Goal: Task Accomplishment & Management: Manage account settings

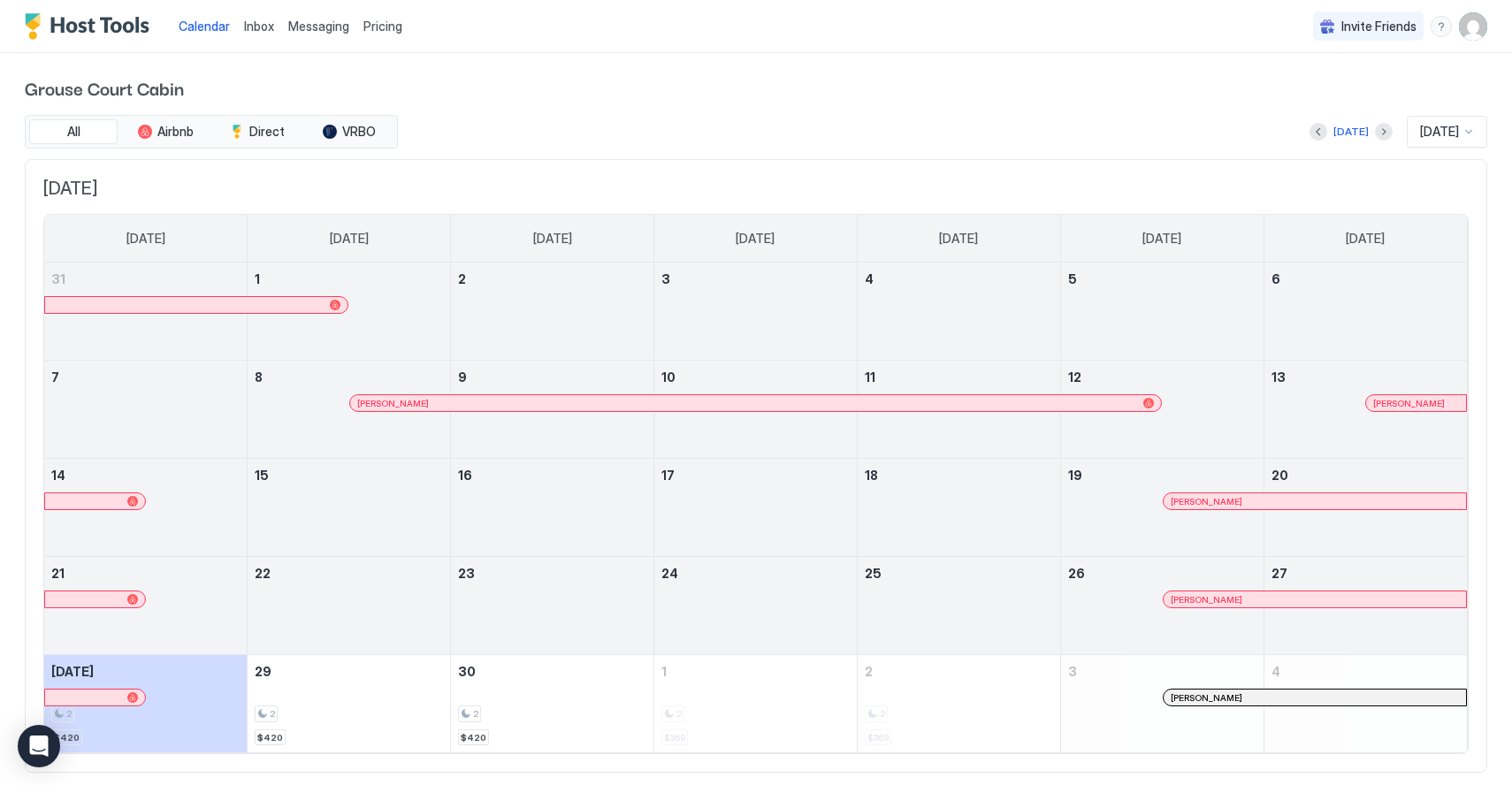
scroll to position [41, 0]
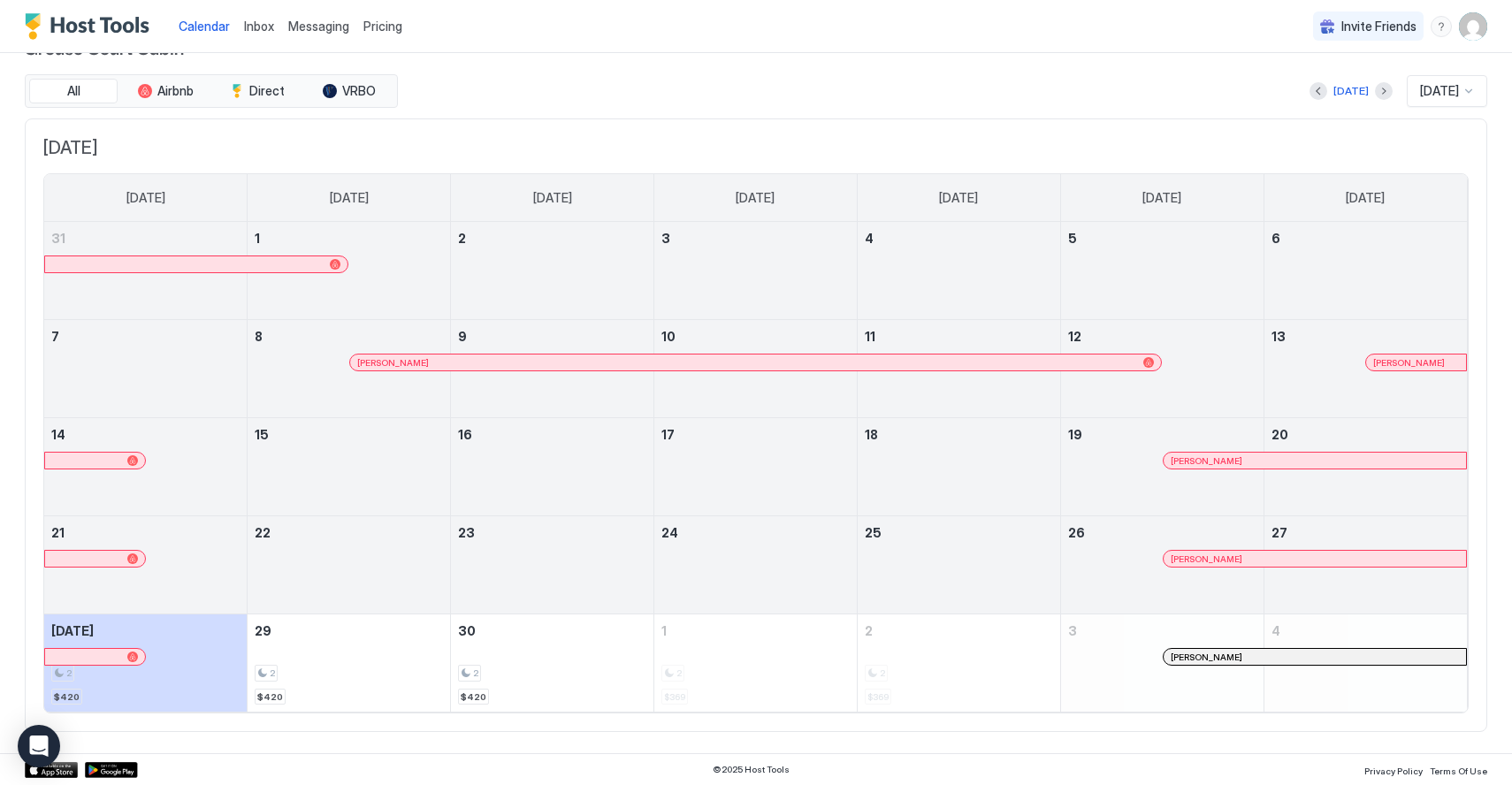
click at [1374, 89] on button "Next month" at bounding box center [1383, 91] width 18 height 18
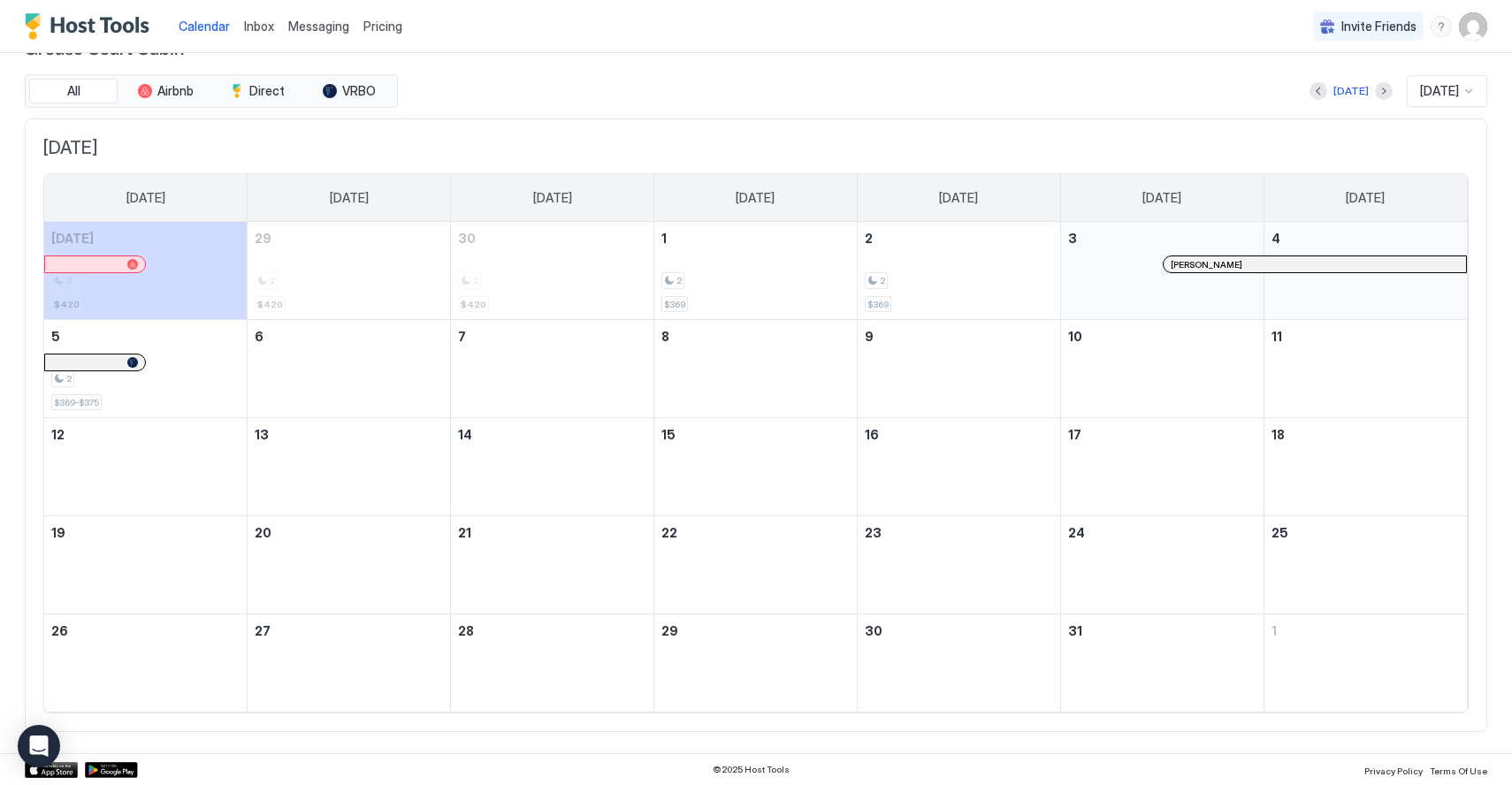
scroll to position [0, 0]
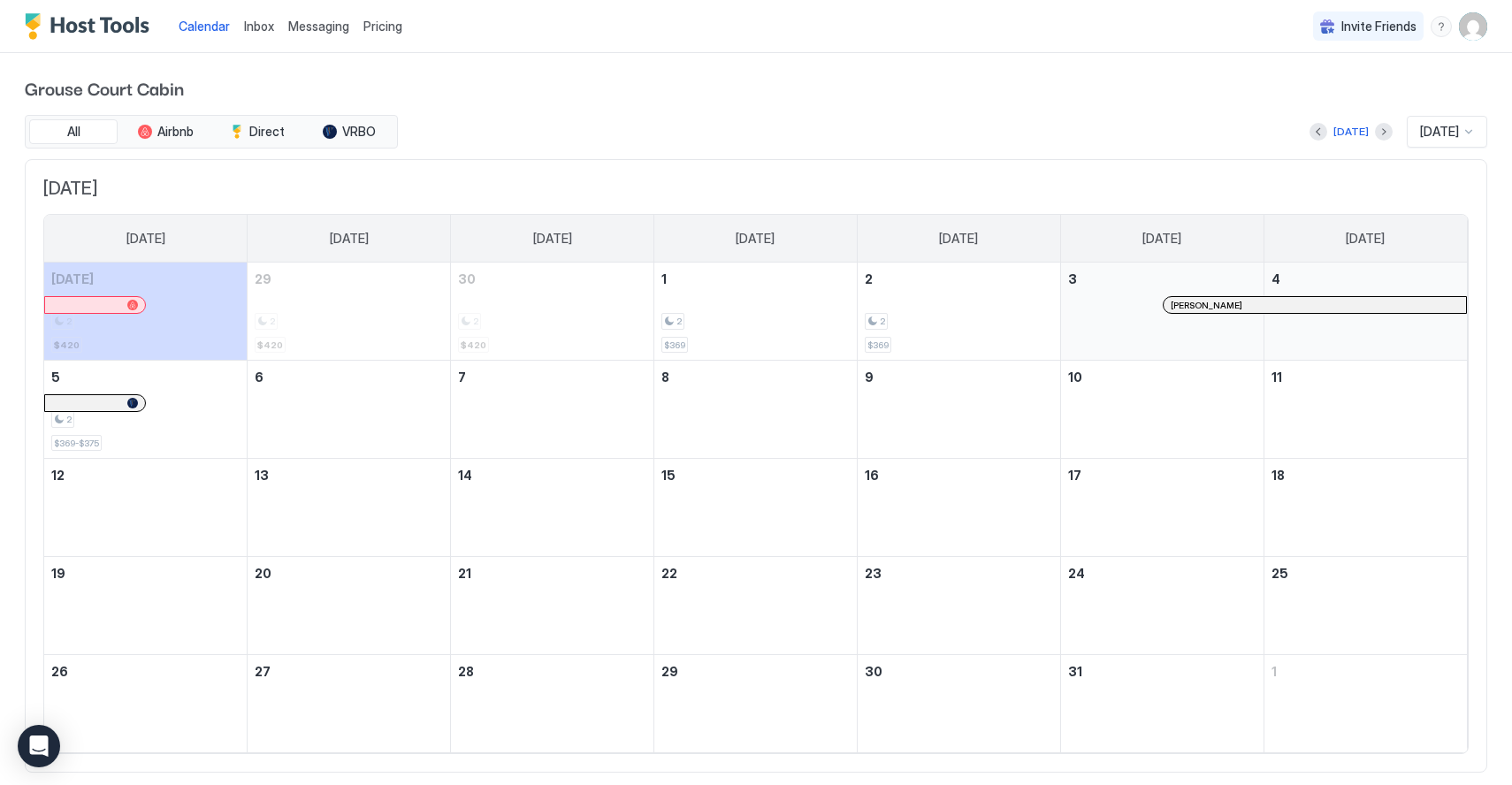
click at [1360, 126] on div "[DATE]" at bounding box center [1351, 131] width 83 height 21
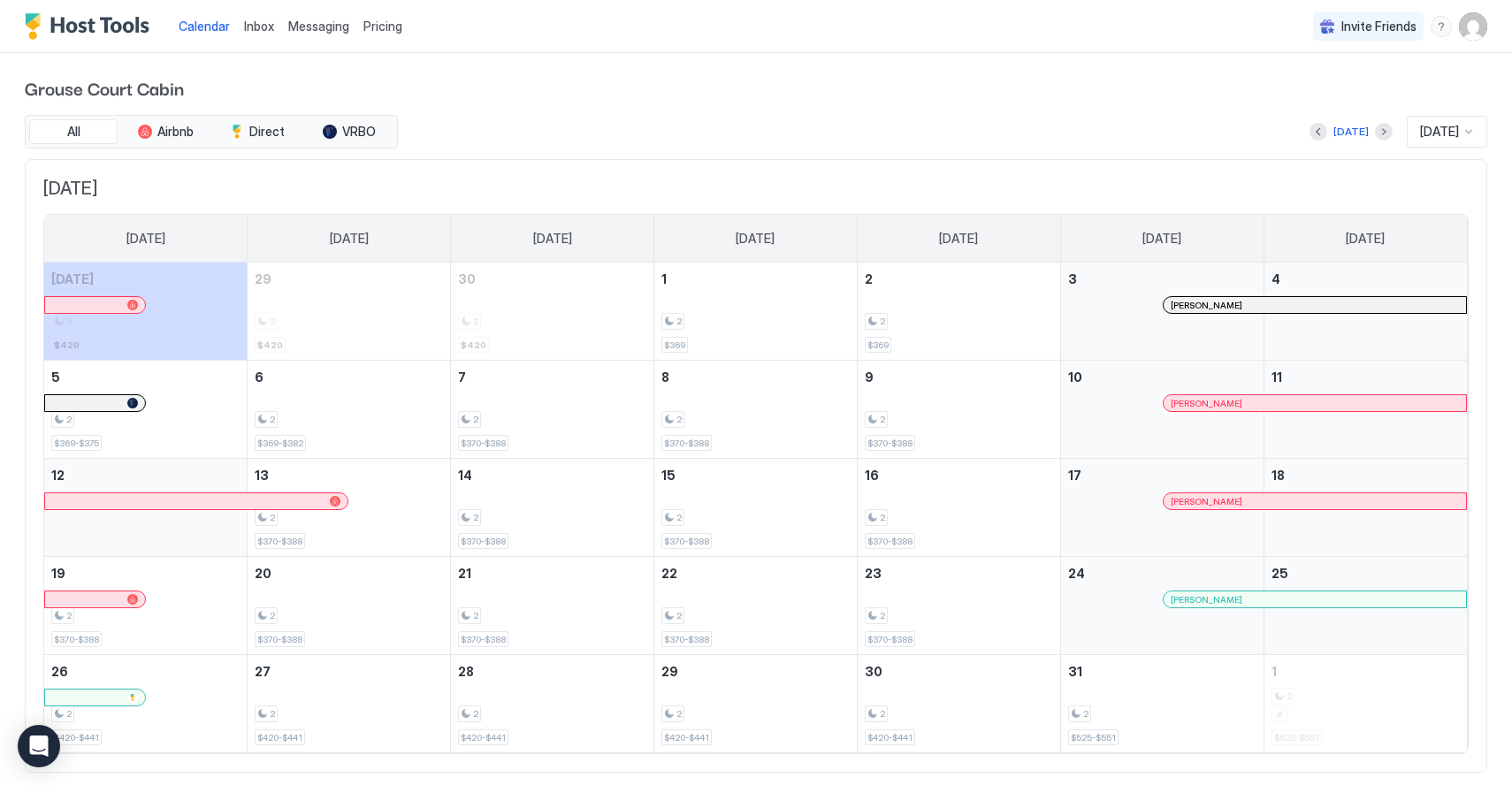
click at [1360, 126] on div "[DATE]" at bounding box center [1351, 131] width 83 height 21
click at [1374, 136] on button "Next month" at bounding box center [1383, 132] width 18 height 18
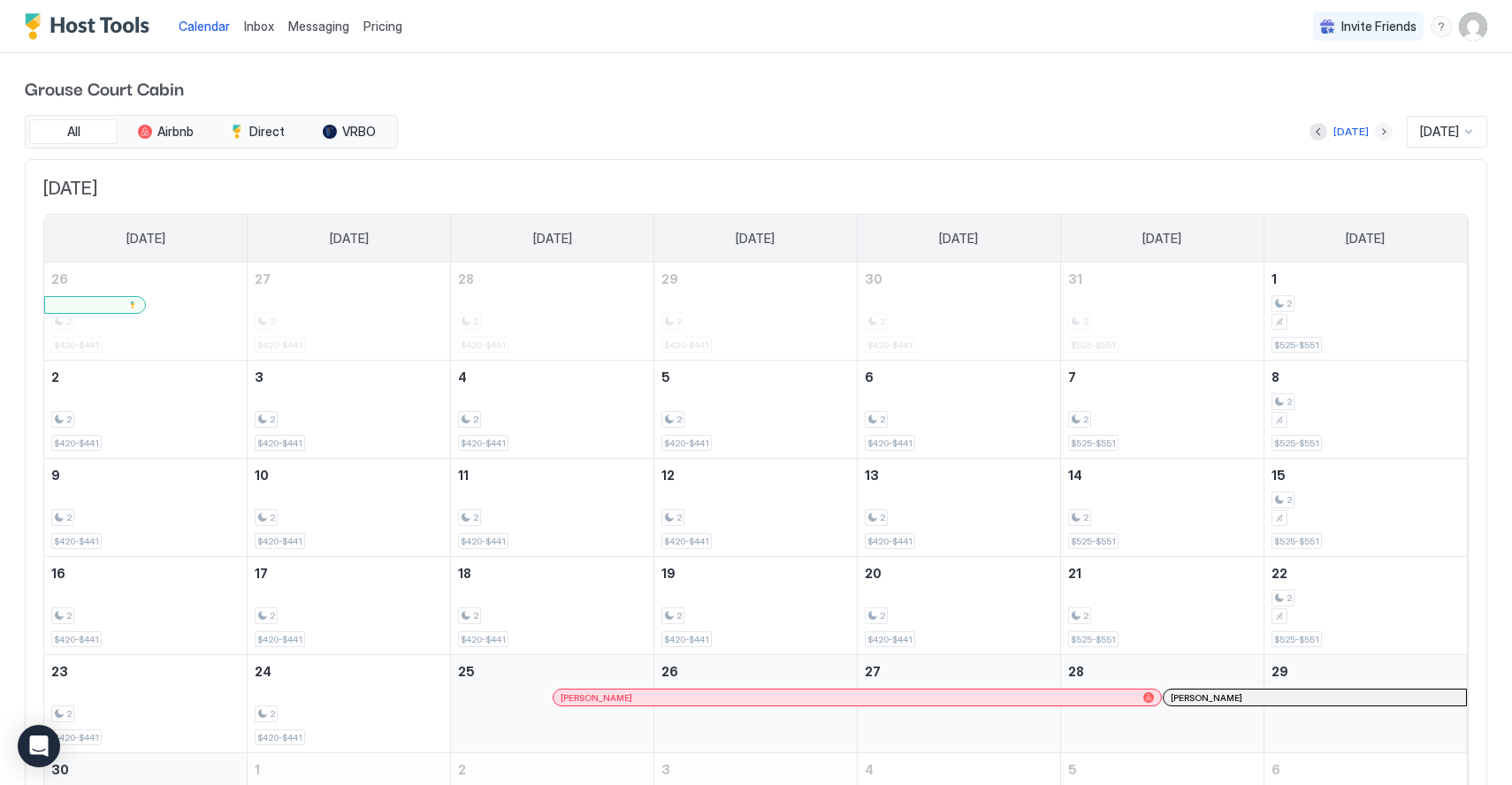
click at [1374, 133] on button "Next month" at bounding box center [1383, 132] width 18 height 18
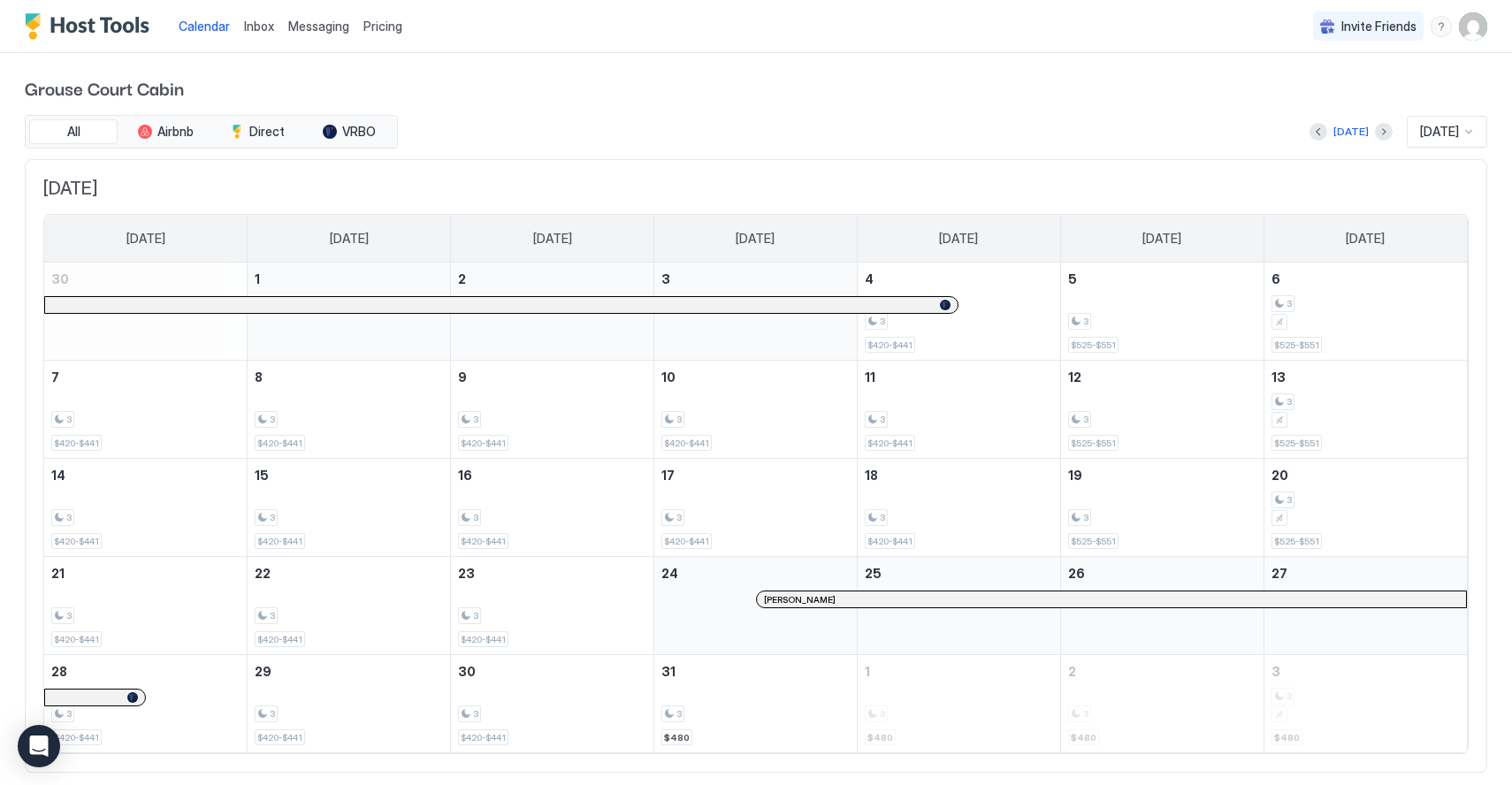
scroll to position [41, 0]
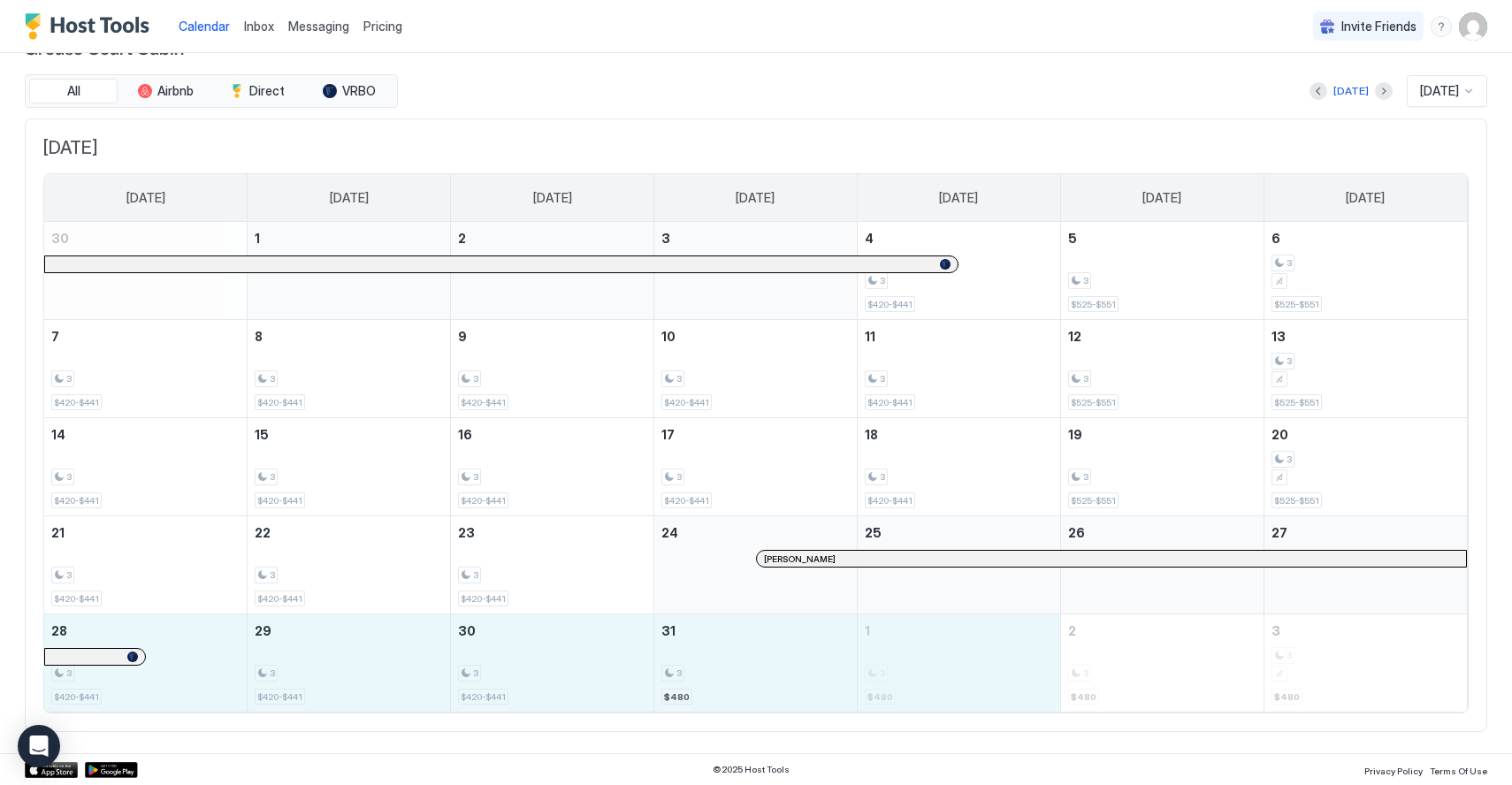
drag, startPoint x: 169, startPoint y: 674, endPoint x: 902, endPoint y: 641, distance: 733.7
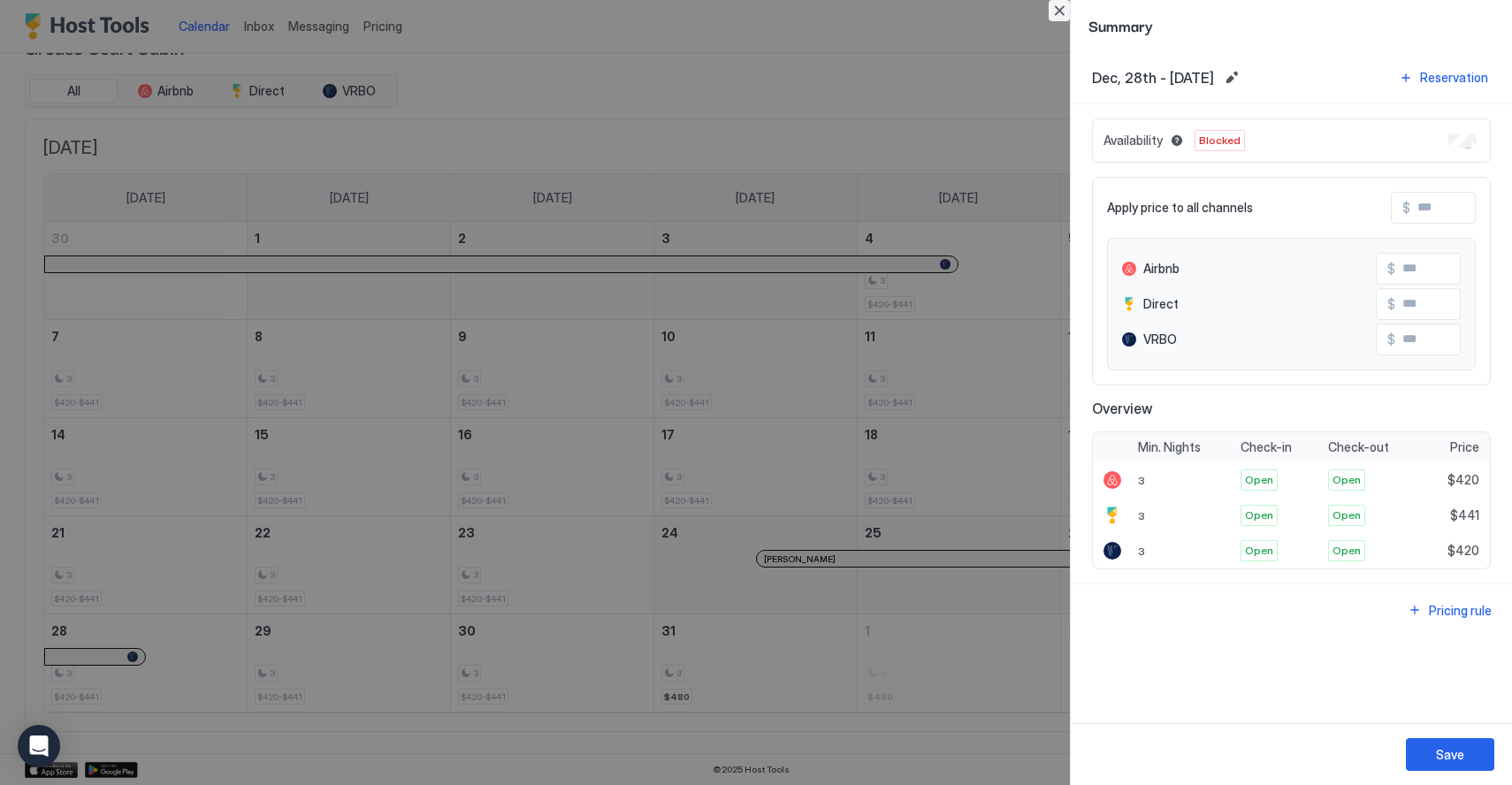
click at [1055, 13] on button "Close" at bounding box center [1058, 10] width 21 height 21
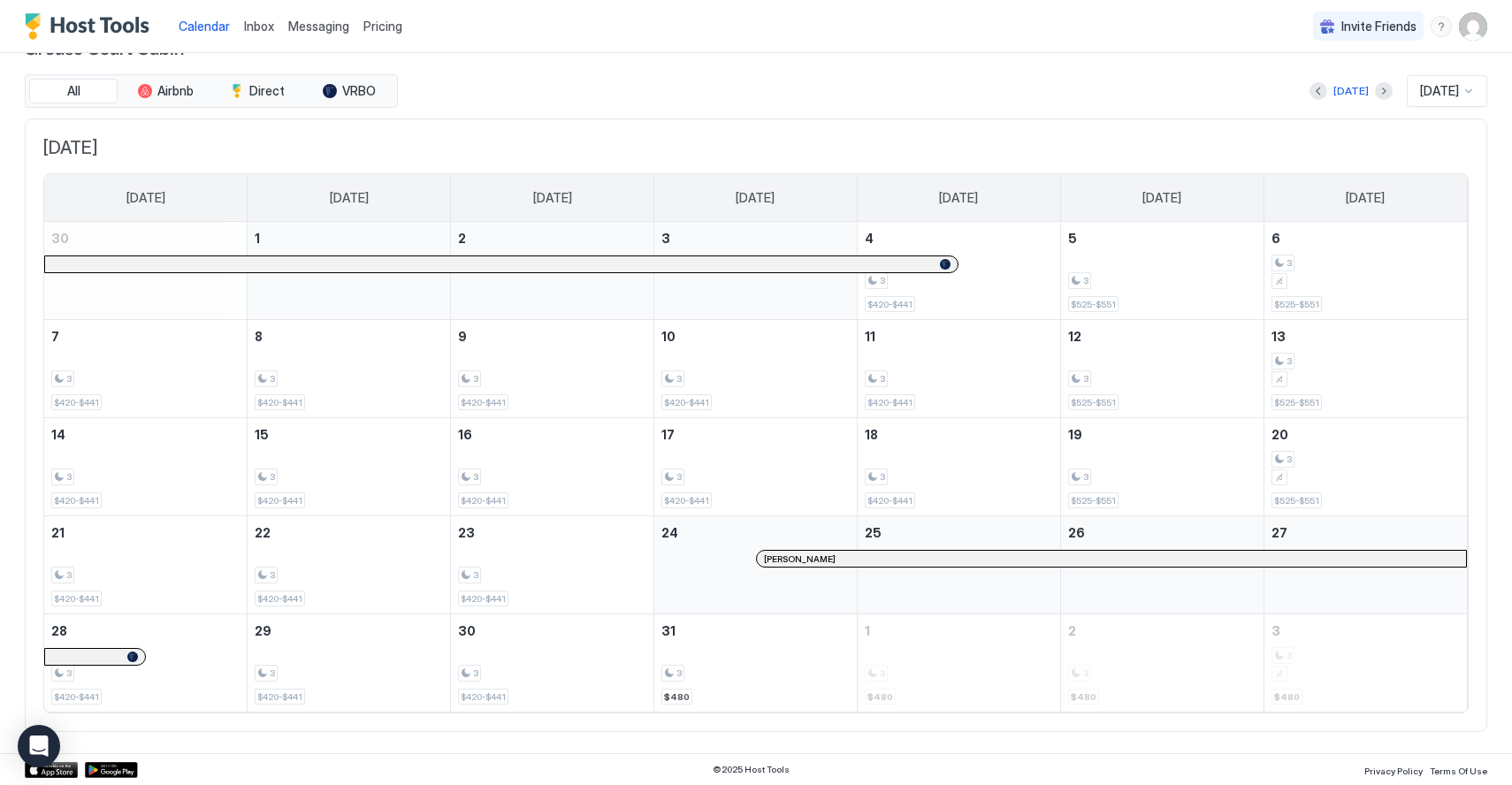
click at [385, 32] on span "Pricing" at bounding box center [382, 27] width 39 height 16
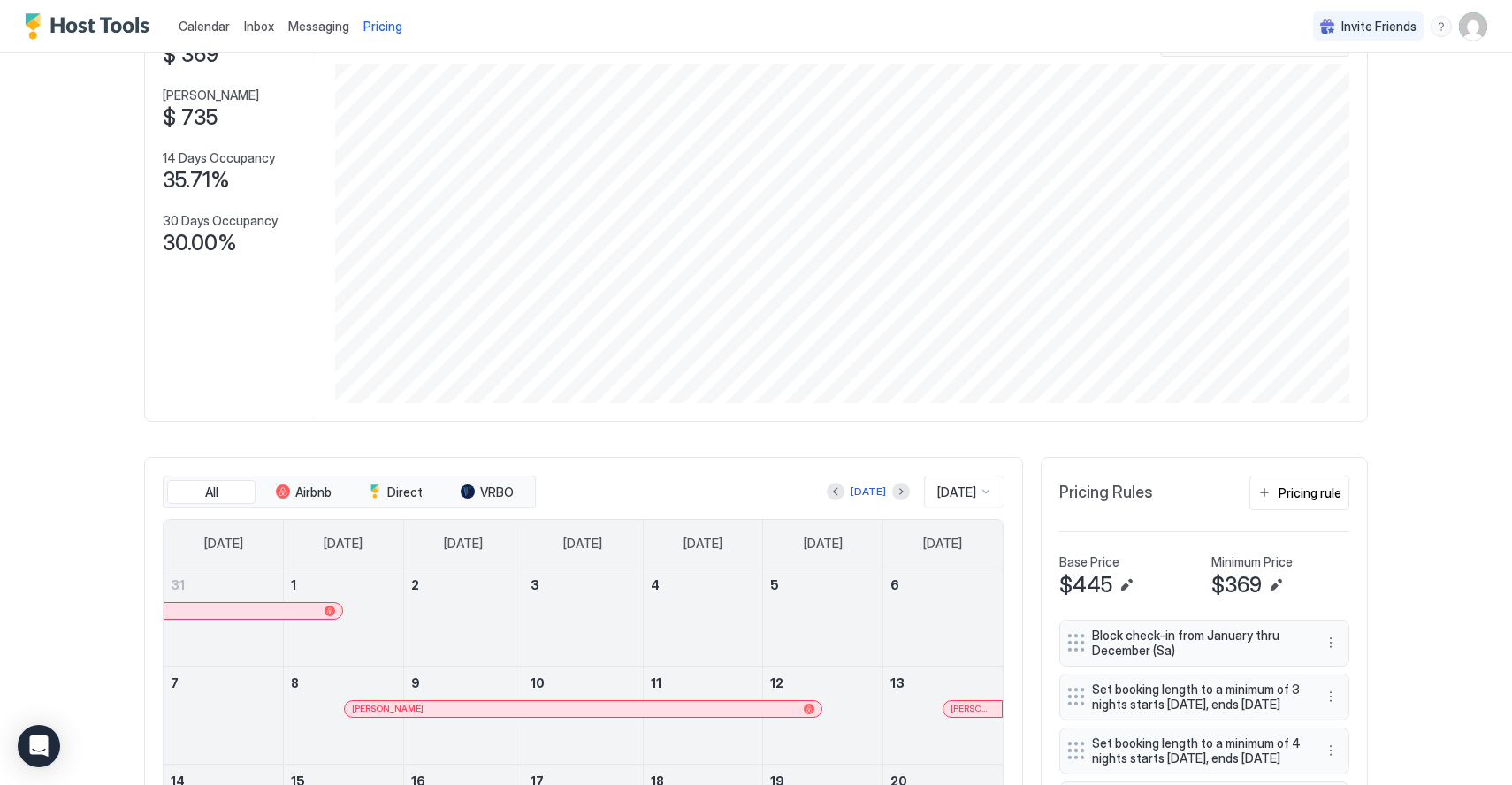
scroll to position [288, 0]
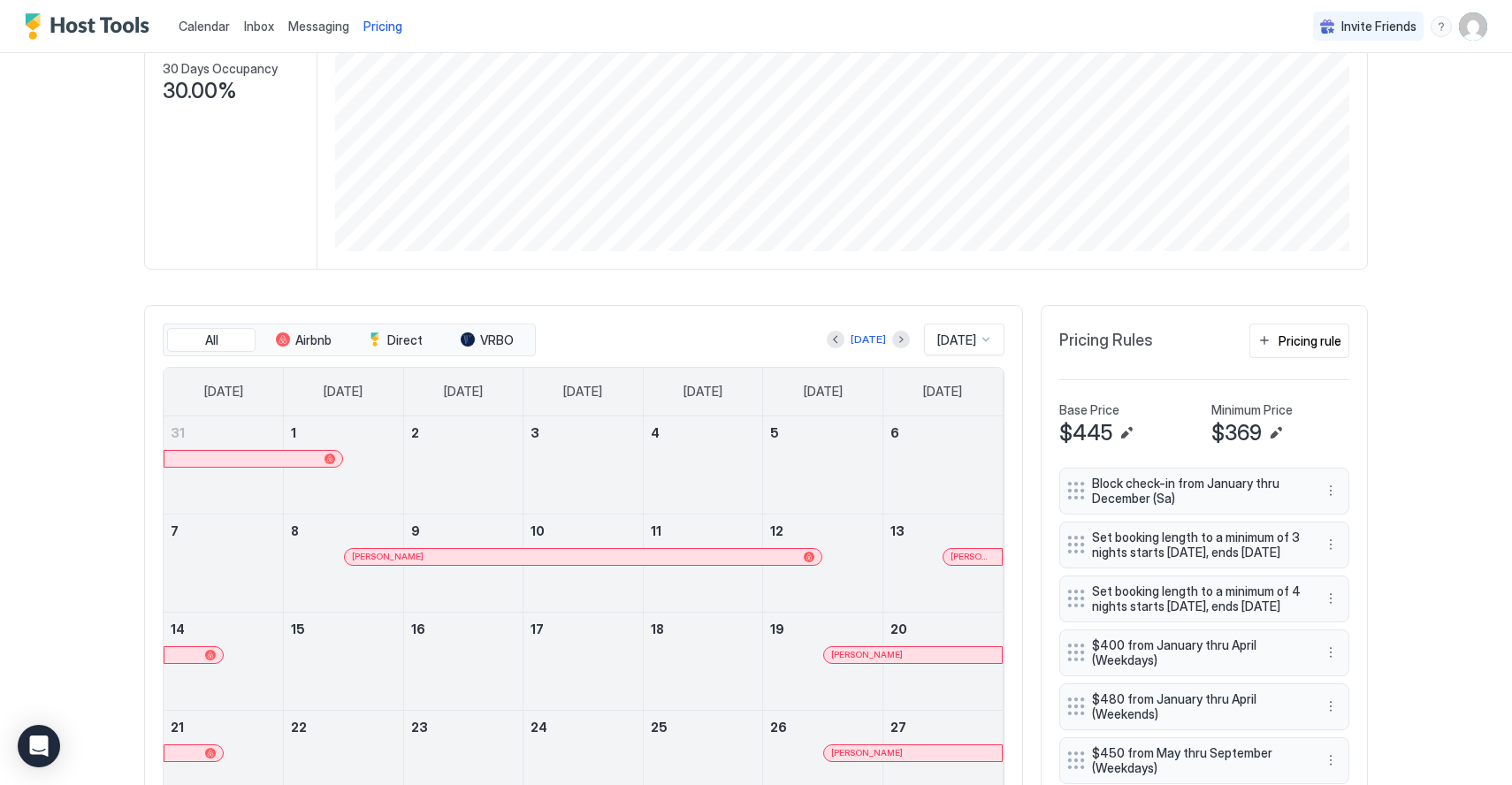
click at [1320, 359] on div "Pricing Rules Pricing rule" at bounding box center [1204, 347] width 290 height 49
click at [1320, 350] on button "Pricing rule" at bounding box center [1299, 341] width 100 height 35
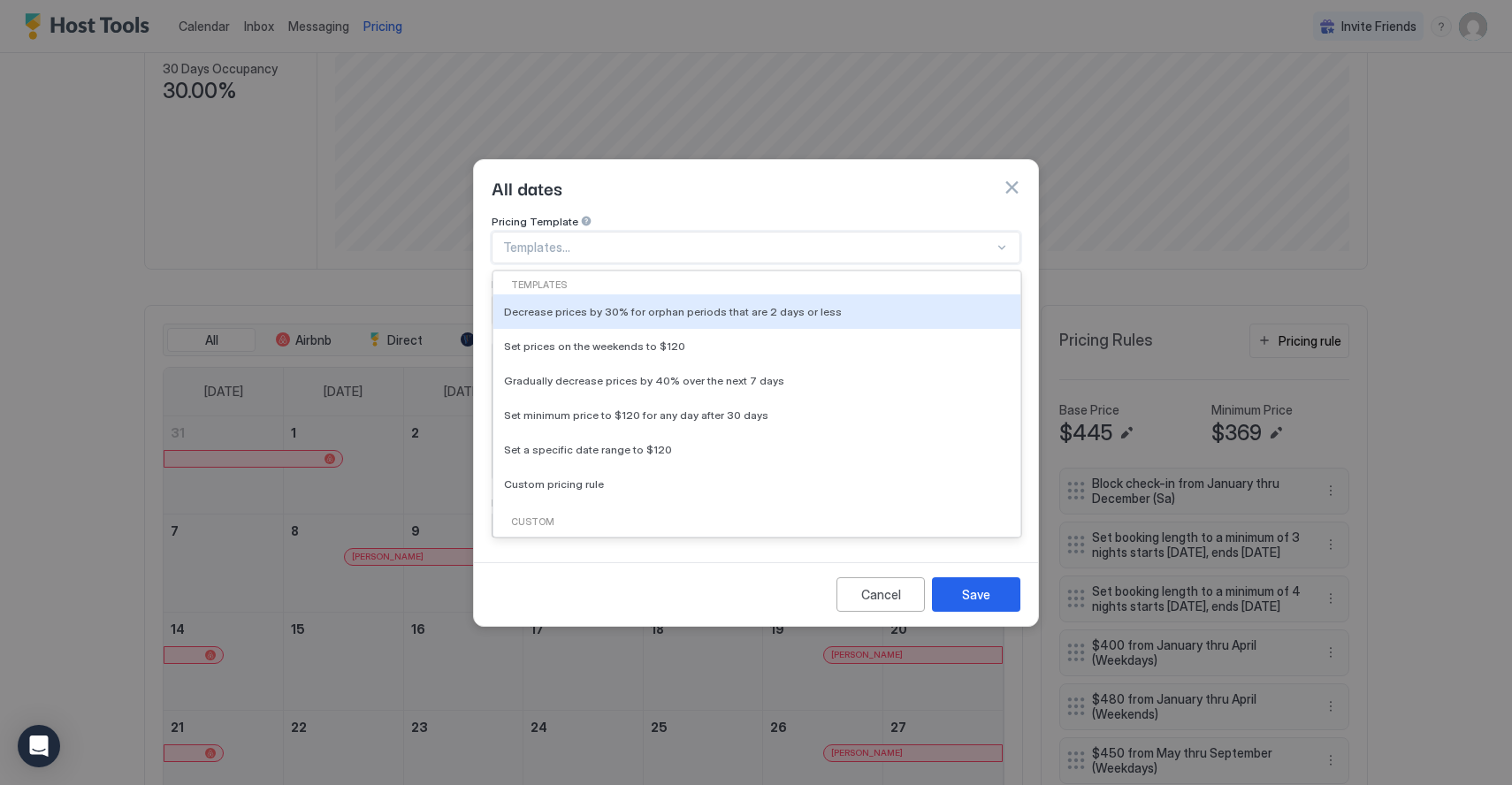
click at [641, 240] on div at bounding box center [749, 247] width 491 height 16
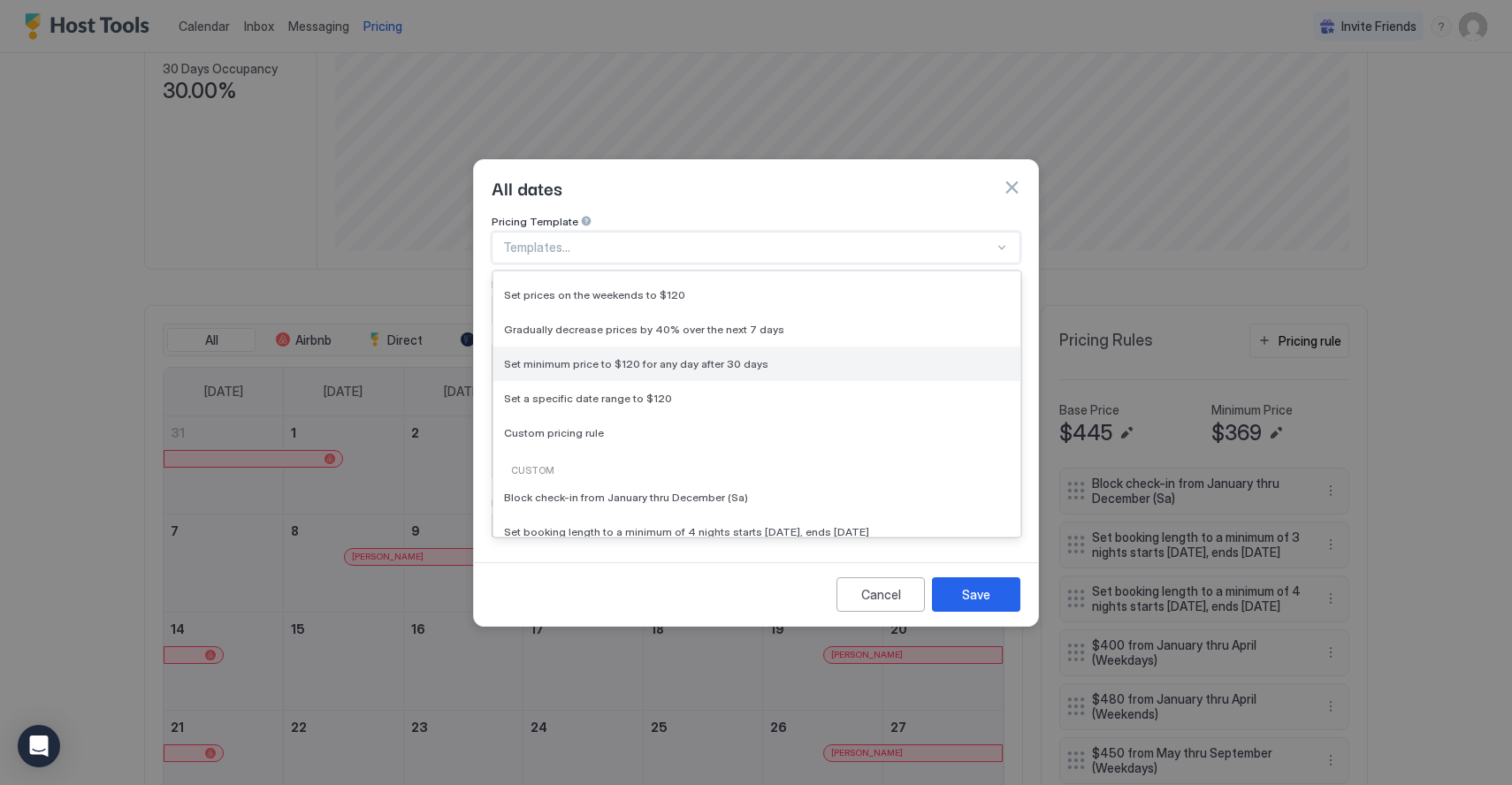
scroll to position [62, 0]
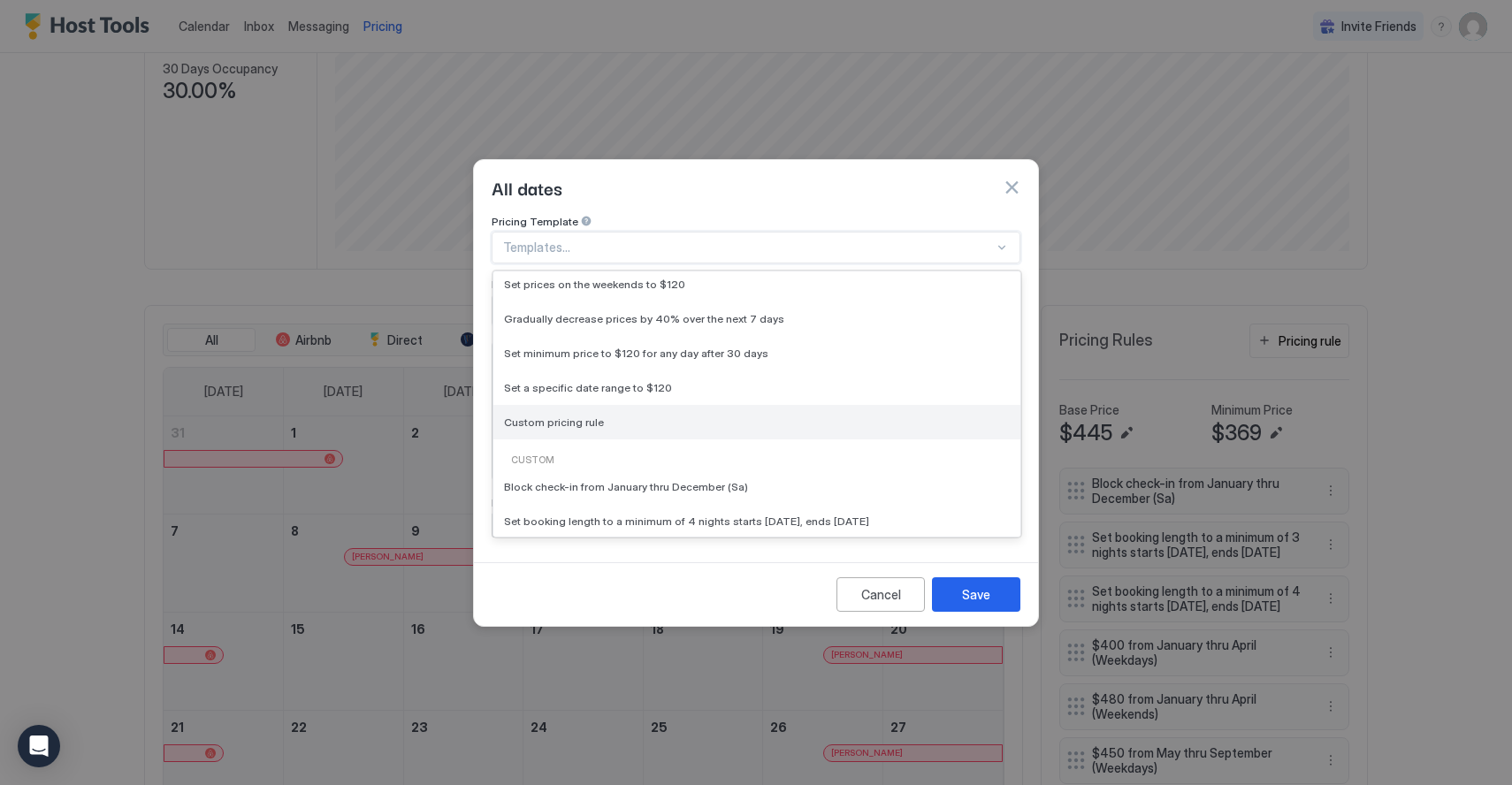
click at [699, 416] on div "Custom pricing rule" at bounding box center [756, 422] width 506 height 13
type input "***"
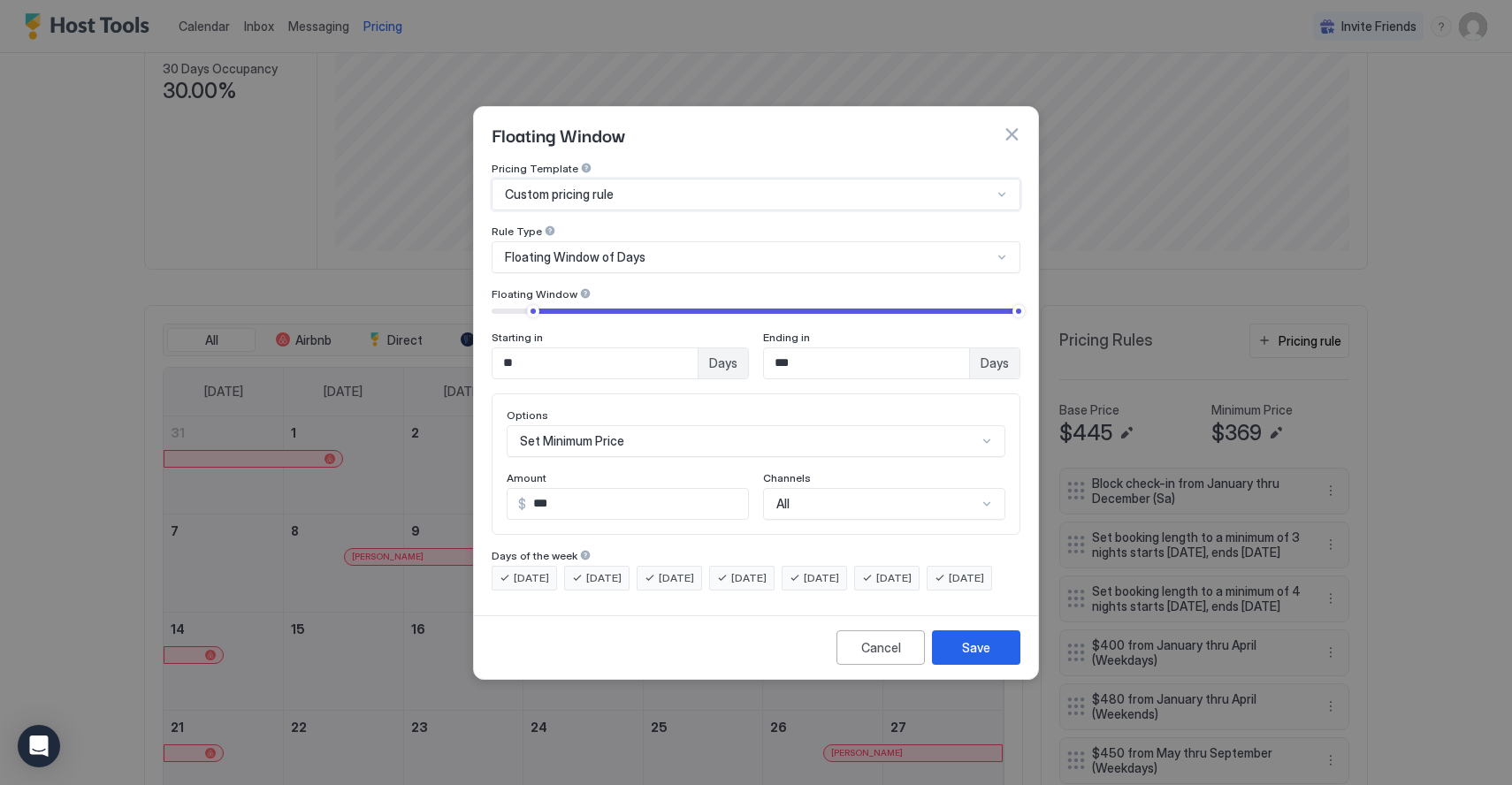
click at [682, 249] on div "Floating Window of Days" at bounding box center [749, 257] width 487 height 16
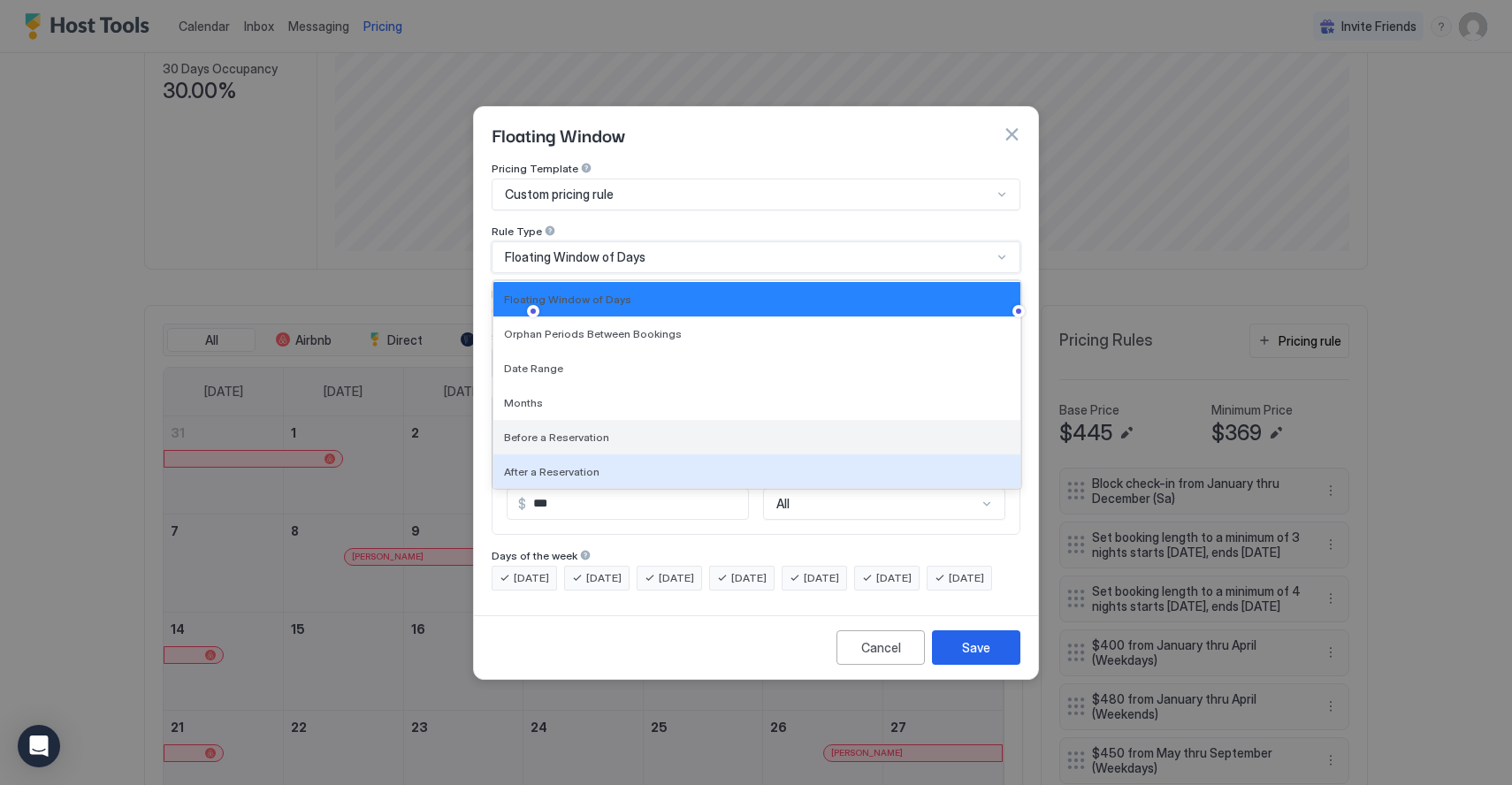
scroll to position [0, 0]
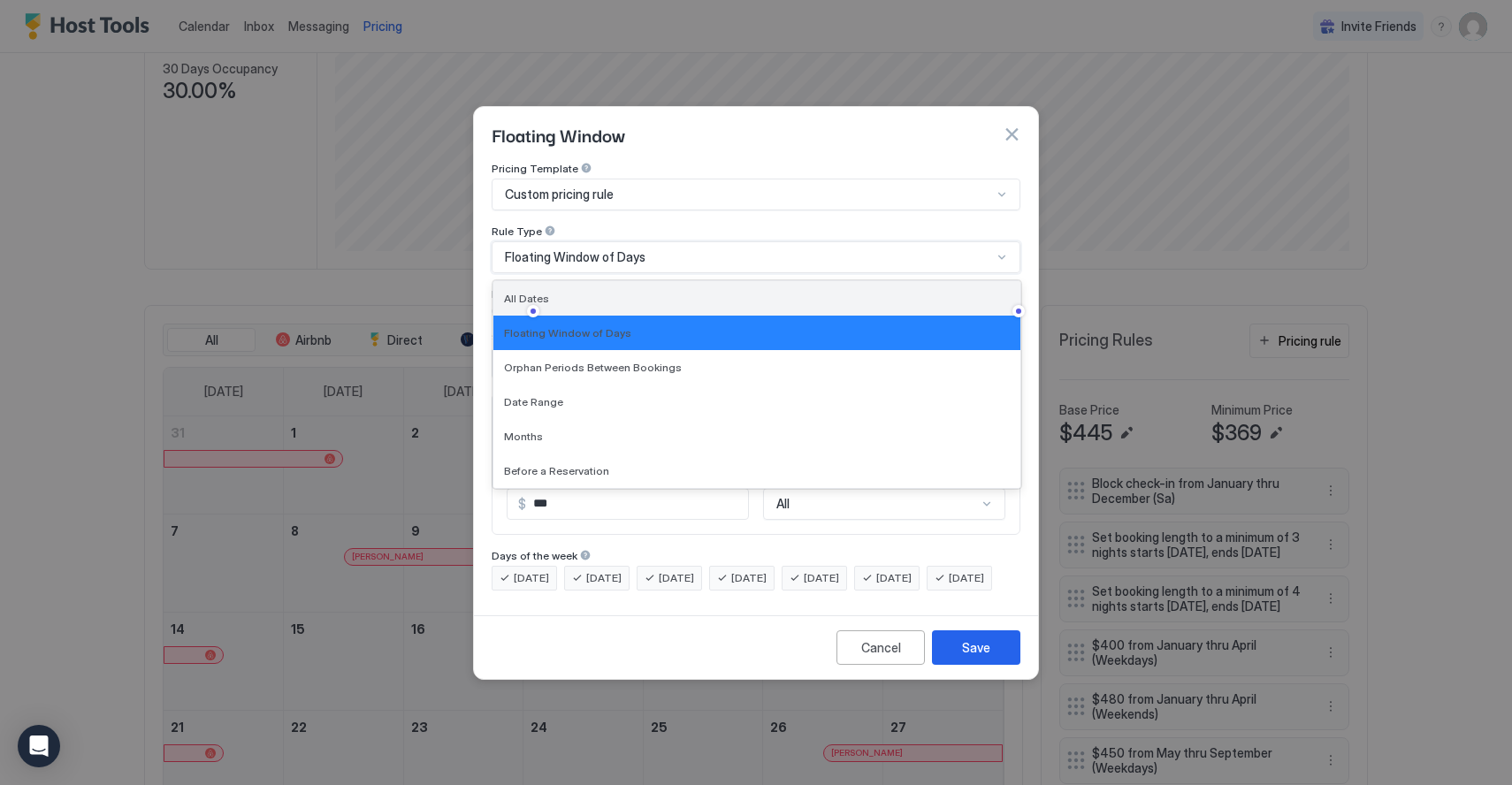
click at [644, 292] on div "All Dates" at bounding box center [756, 298] width 506 height 13
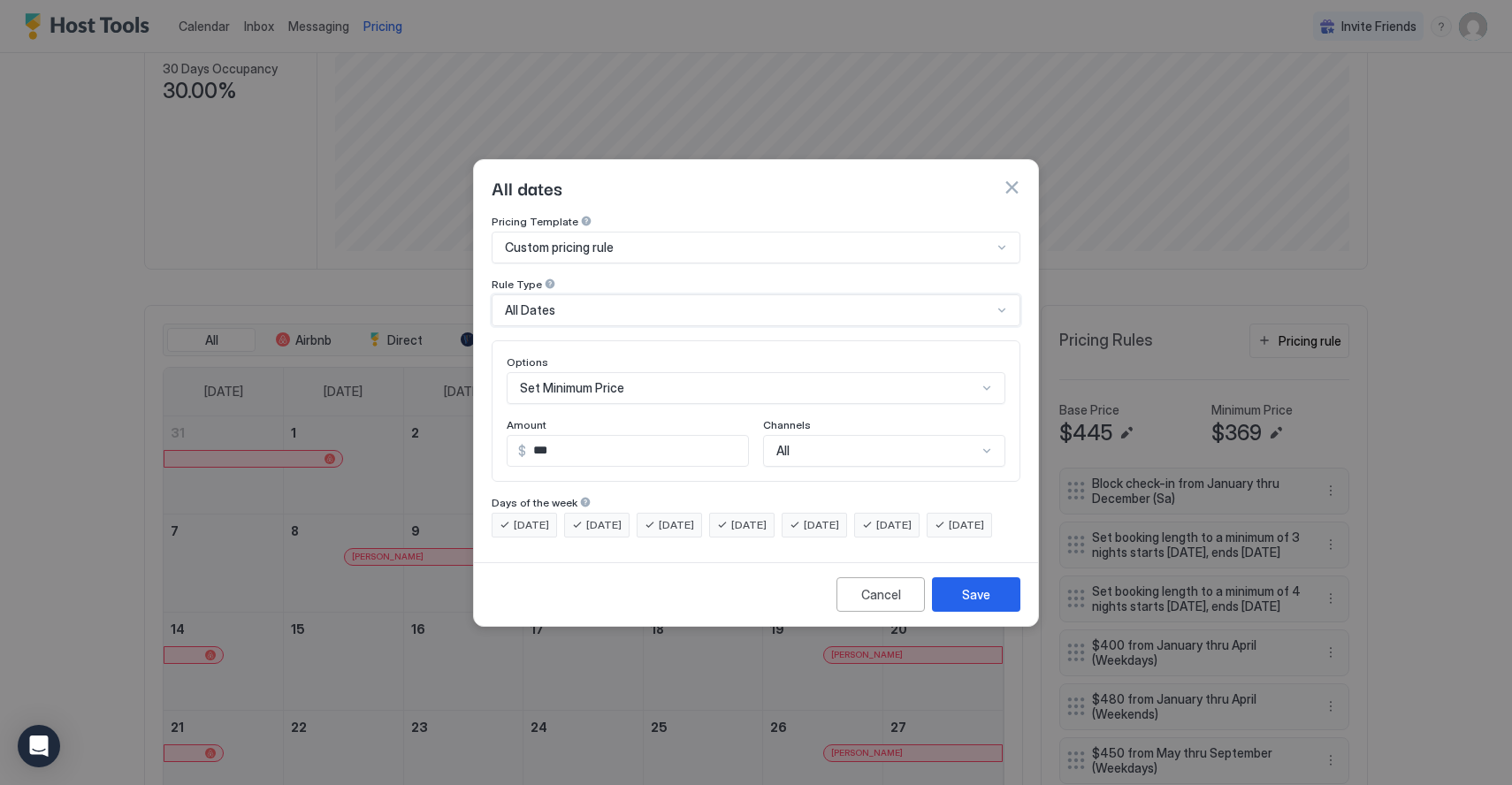
click at [689, 372] on div "Set Minimum Price" at bounding box center [756, 388] width 499 height 32
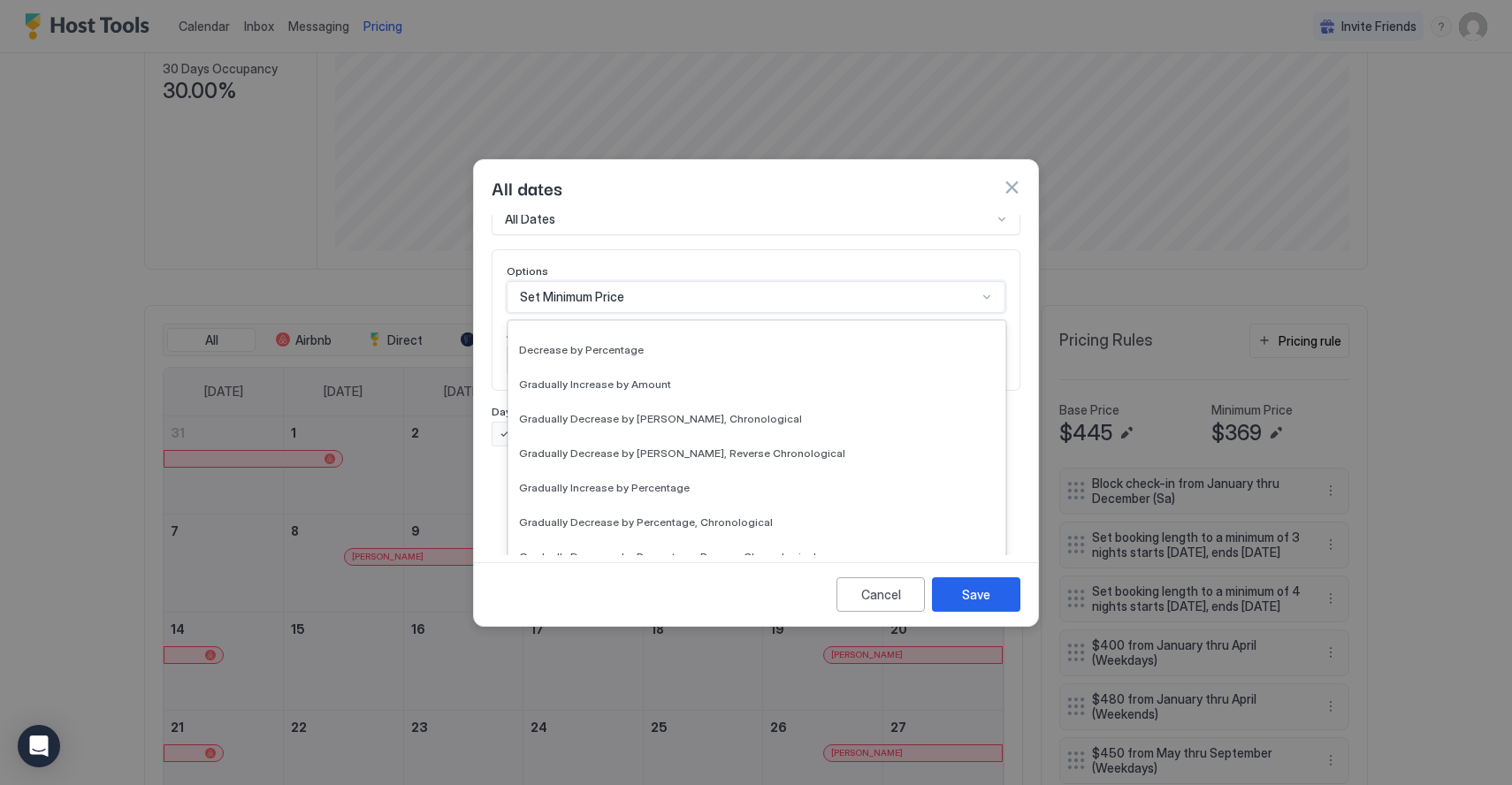
scroll to position [200, 0]
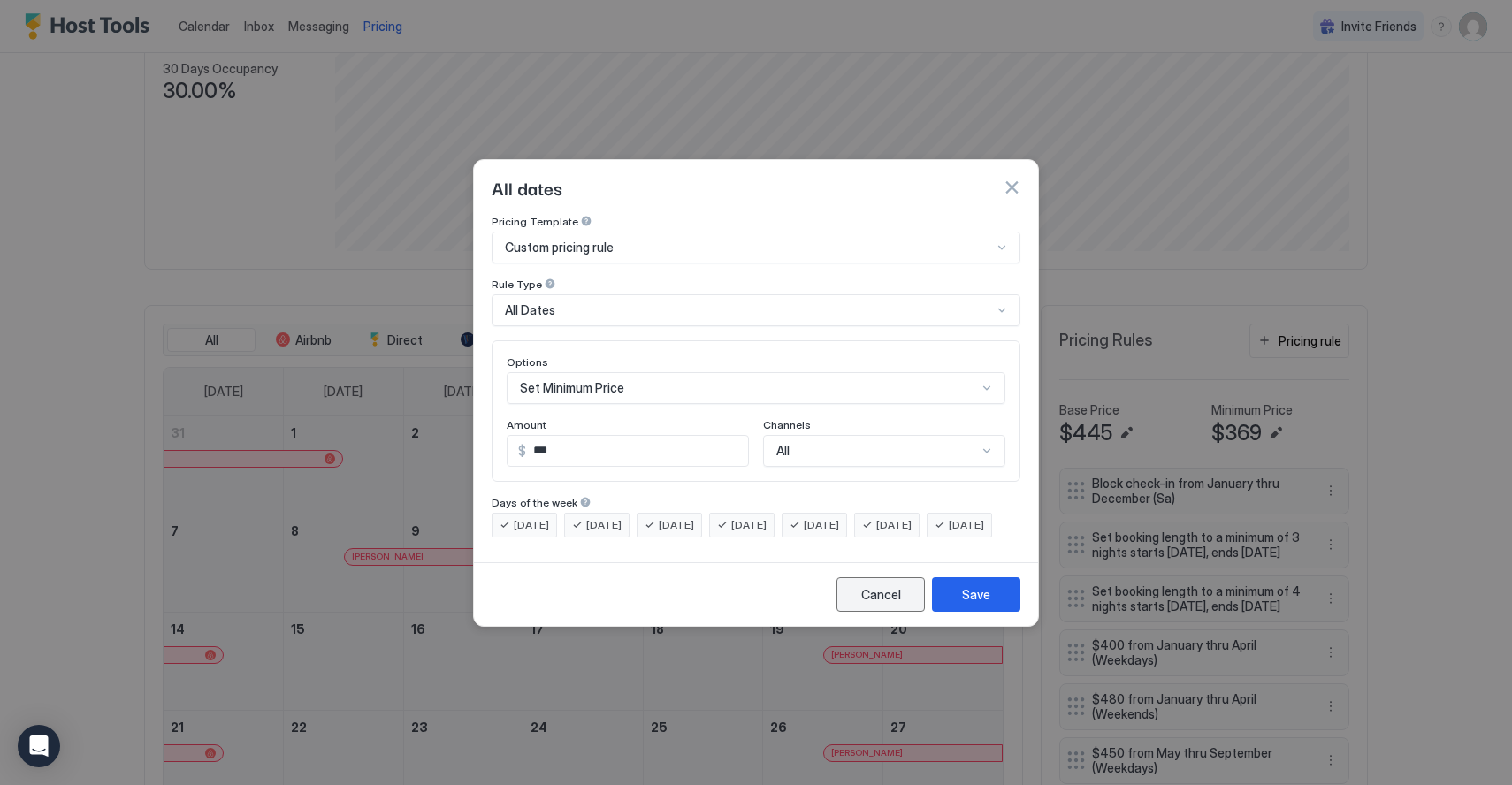
click at [873, 612] on button "Cancel" at bounding box center [880, 594] width 88 height 35
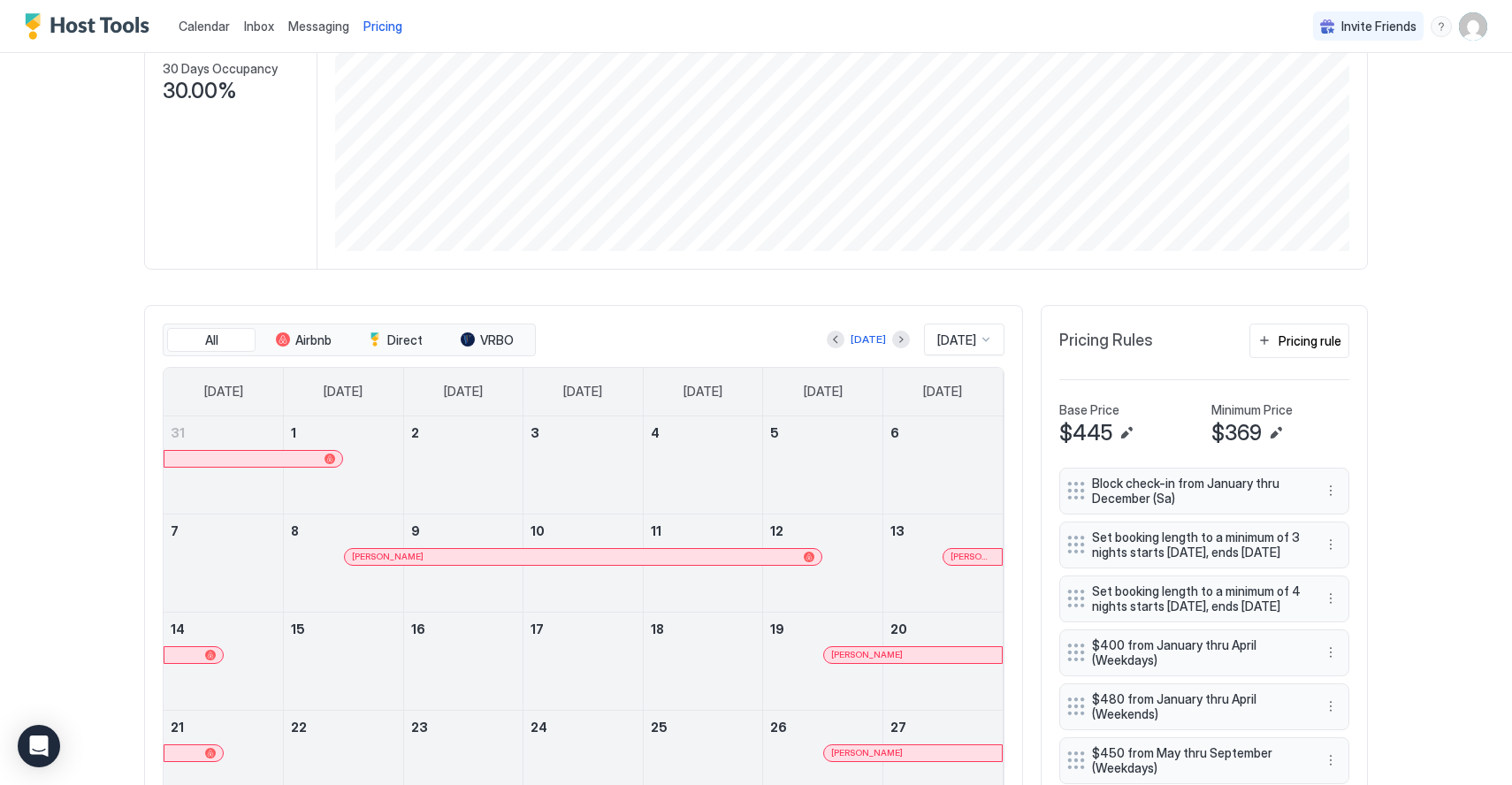
click at [313, 19] on span "Messaging" at bounding box center [319, 26] width 61 height 15
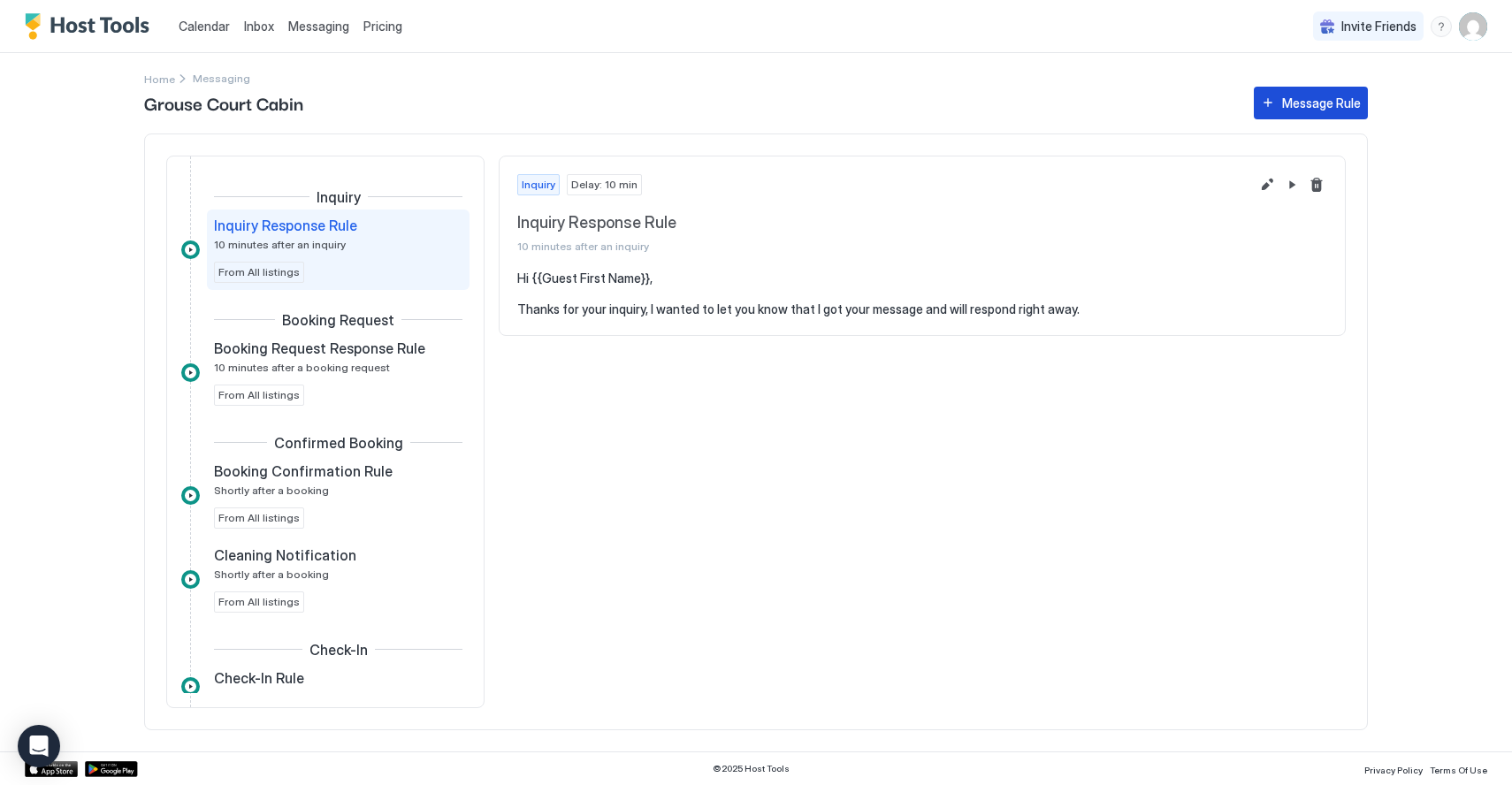
click at [1278, 110] on button "Message Rule" at bounding box center [1310, 103] width 114 height 33
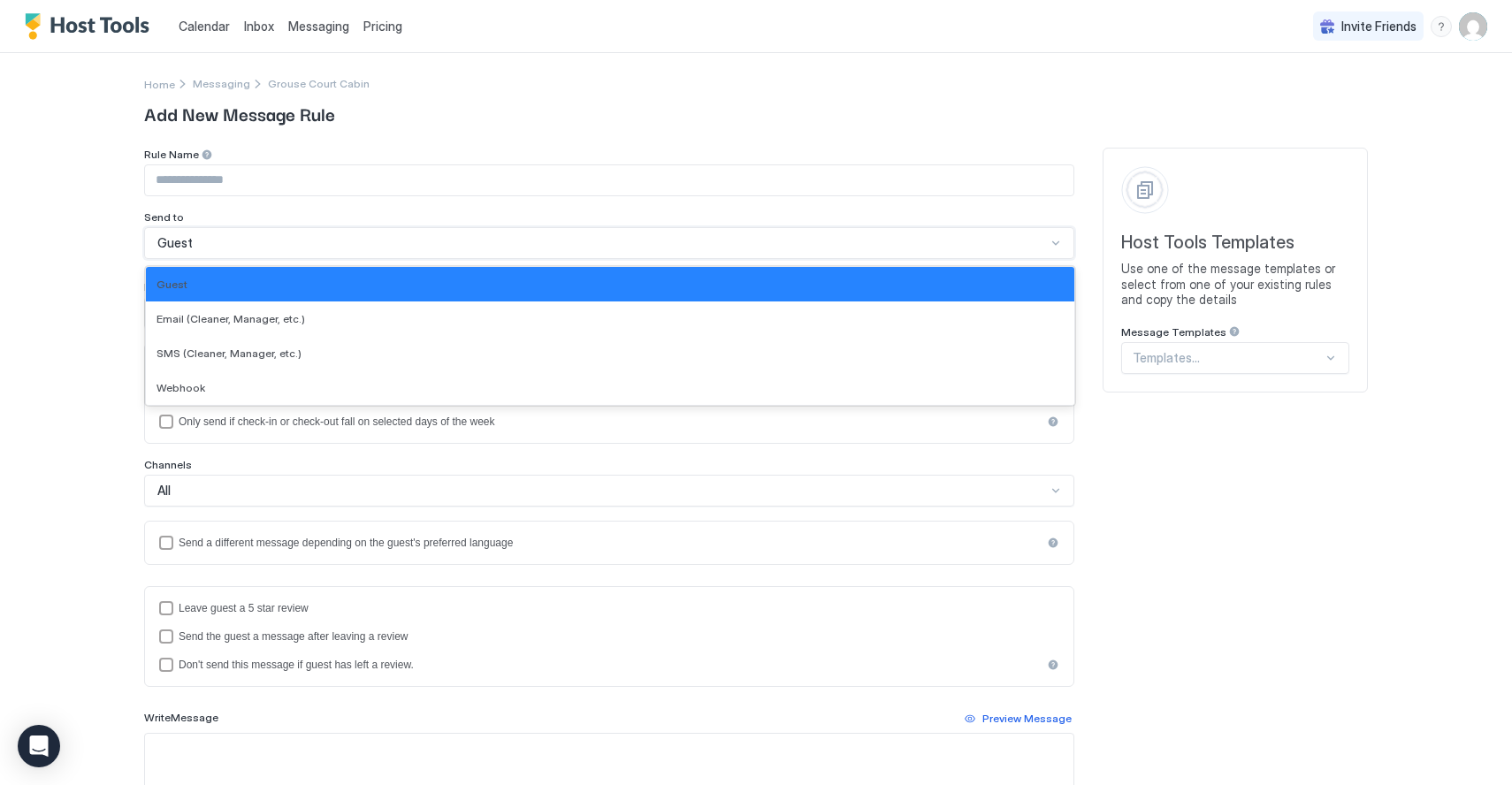
click at [391, 245] on div "Guest" at bounding box center [601, 244] width 888 height 16
click at [343, 373] on div "Webhook" at bounding box center [610, 387] width 929 height 35
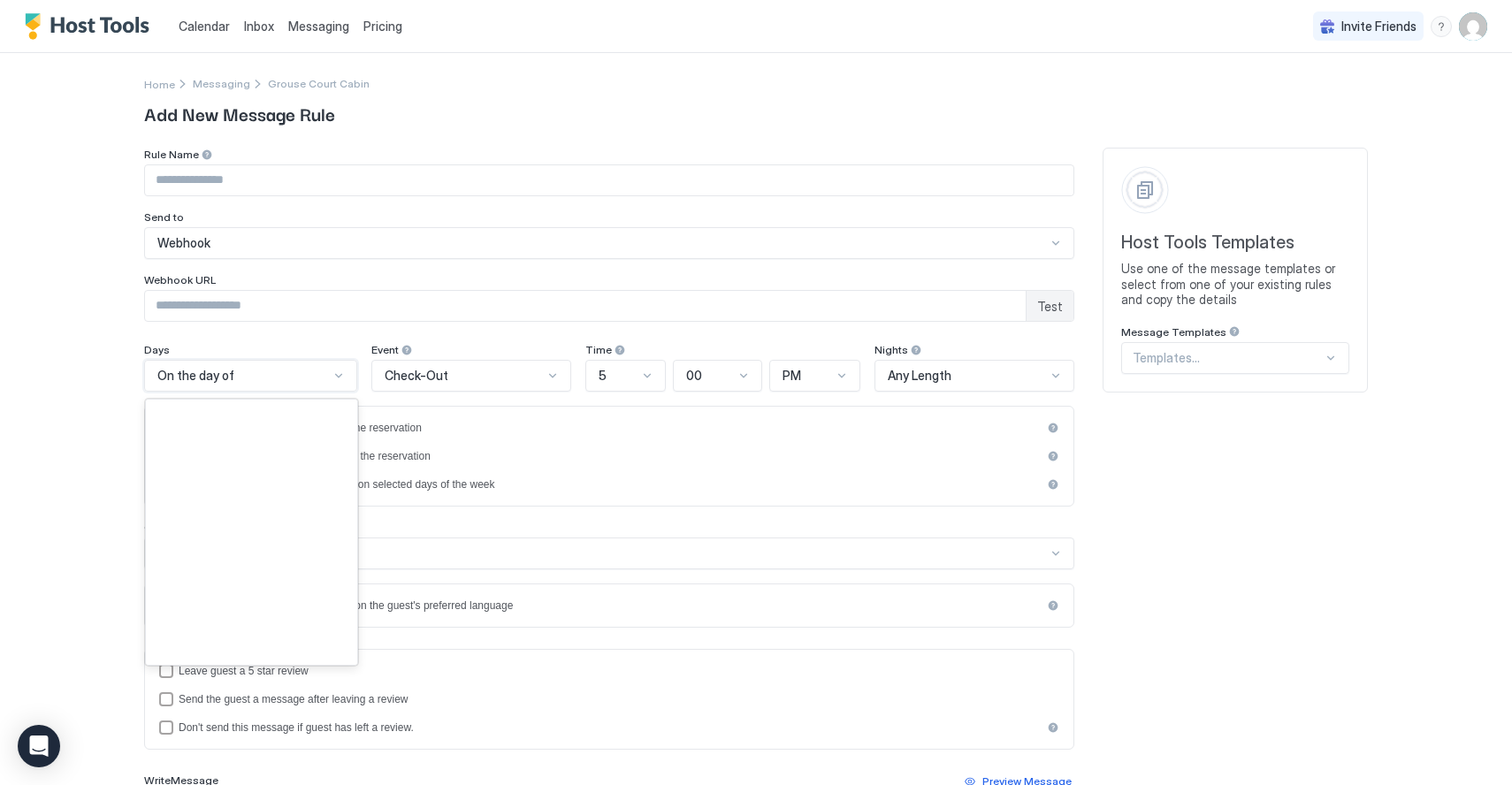
click at [268, 377] on div "On the day of" at bounding box center [243, 375] width 171 height 16
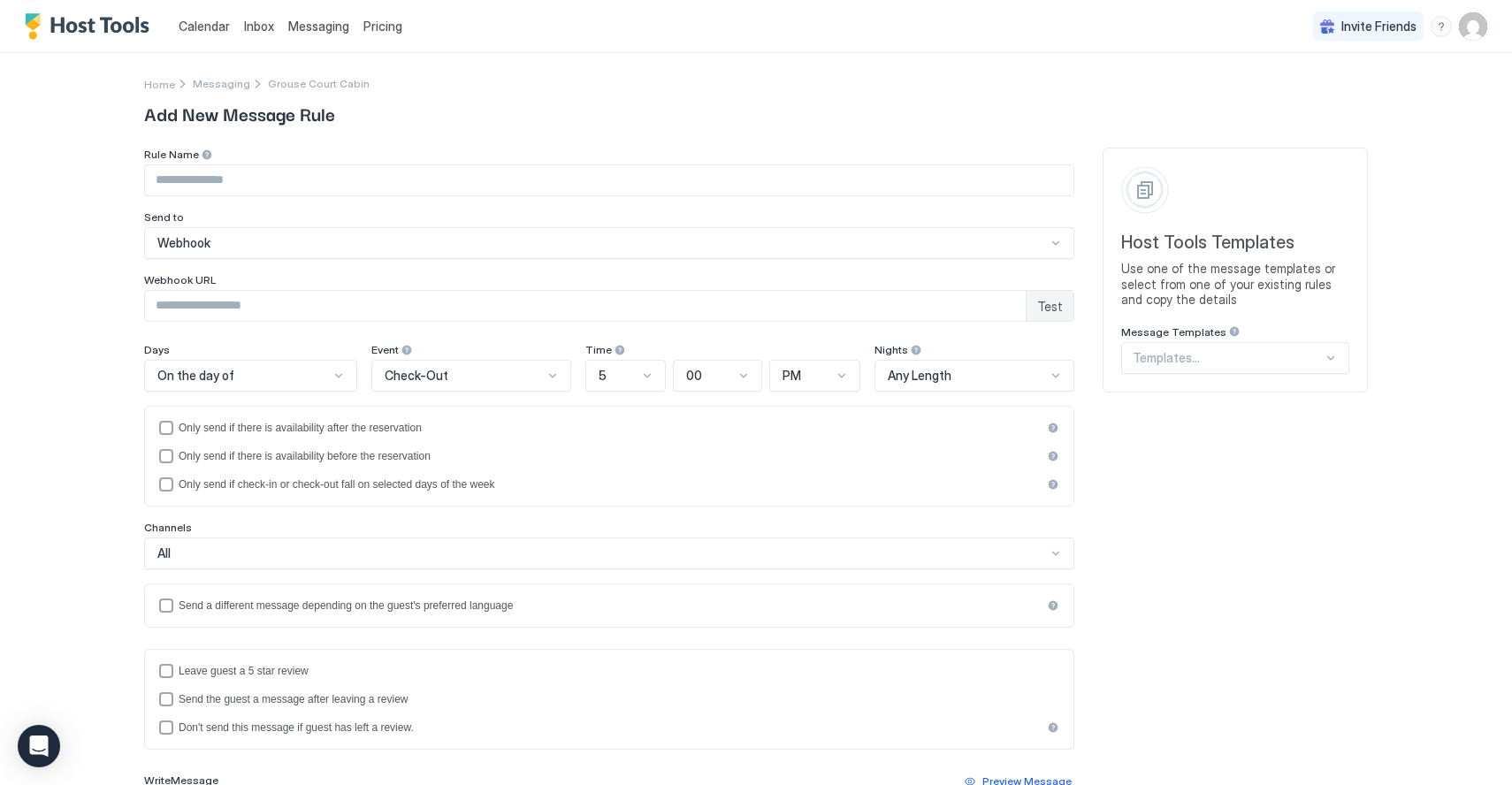
click at [484, 358] on div "Event" at bounding box center [471, 350] width 200 height 17
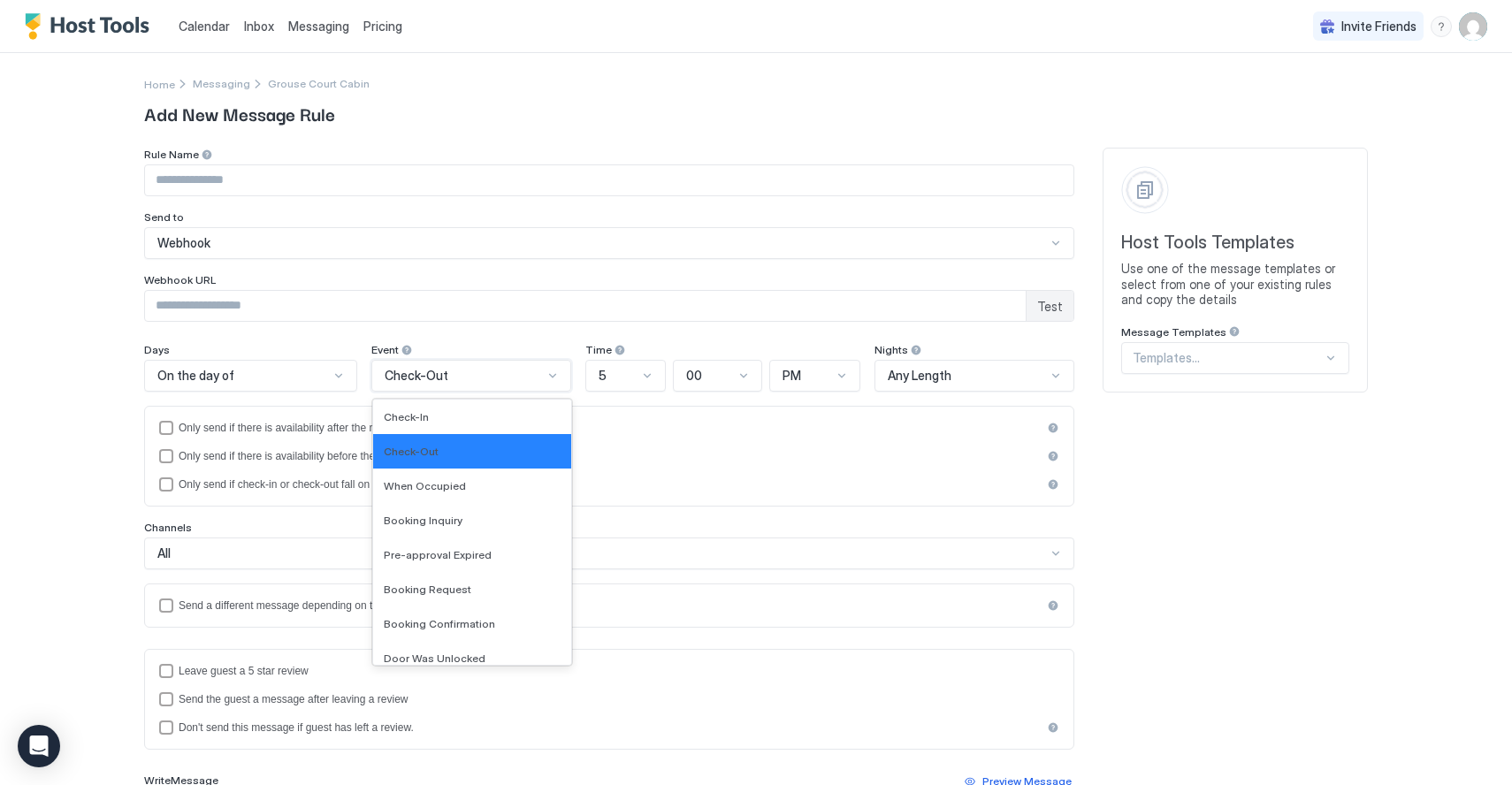
click at [483, 381] on div "Check-Out" at bounding box center [463, 375] width 158 height 16
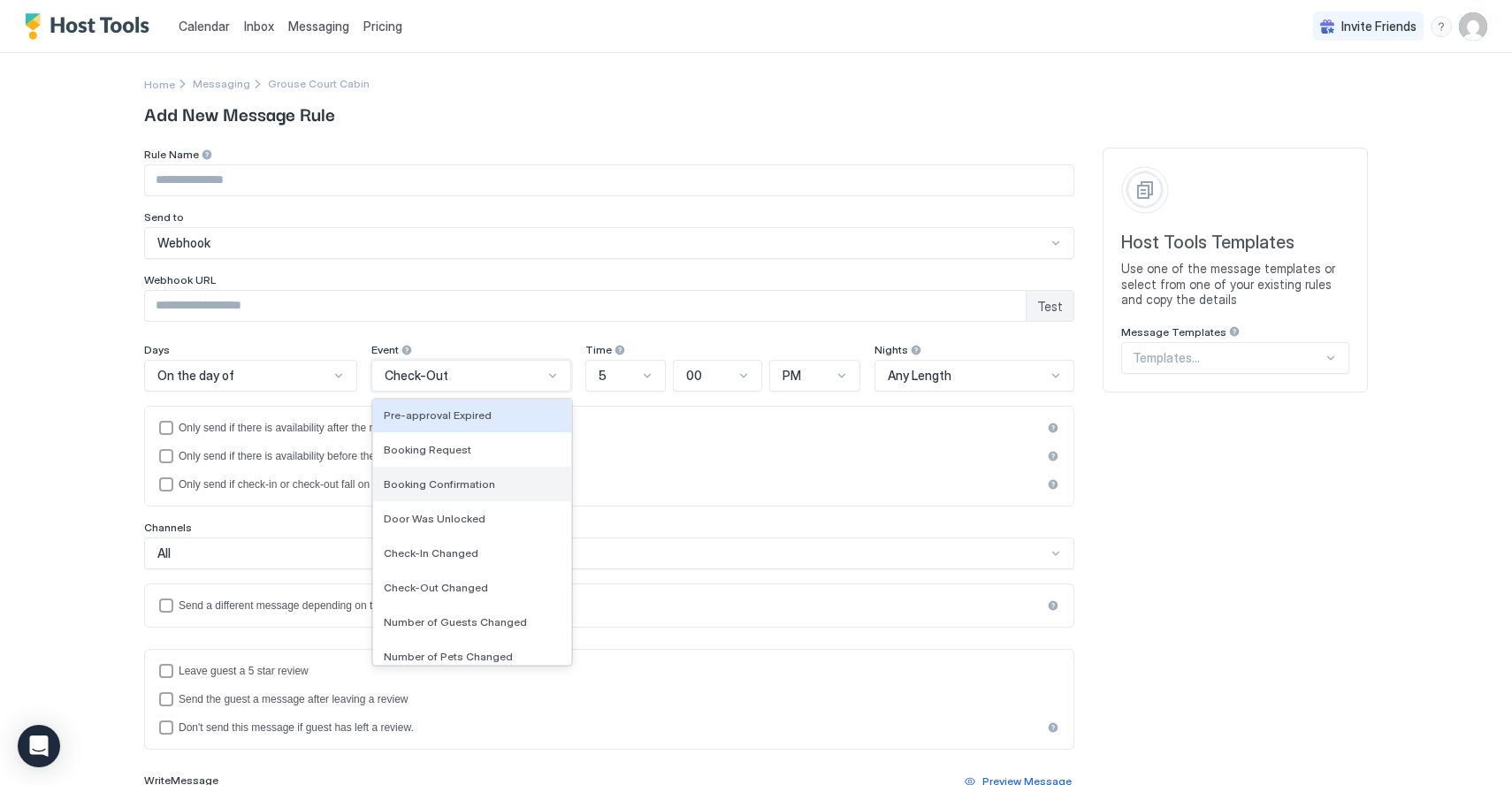
scroll to position [144, 0]
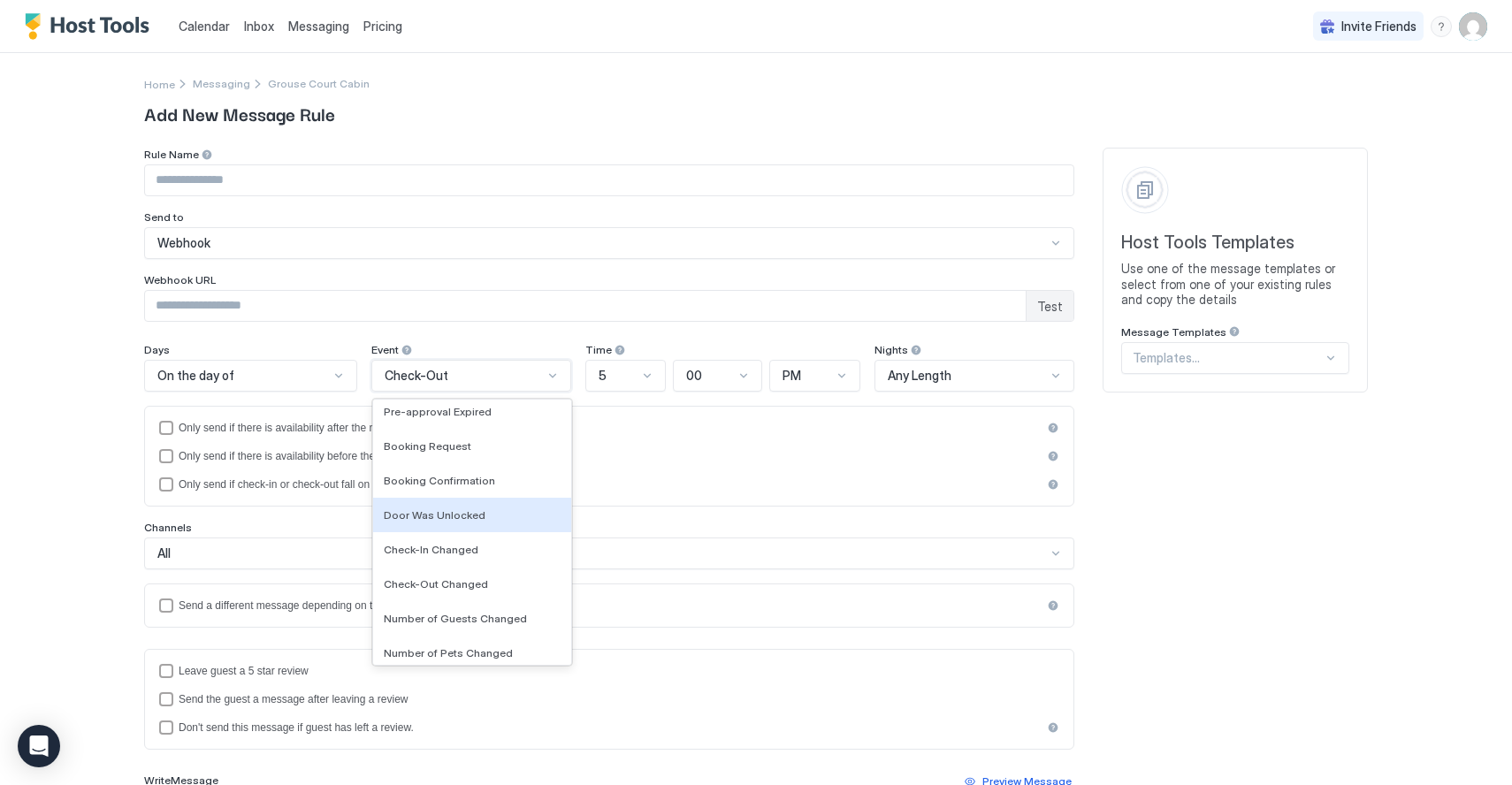
click at [4, 440] on div "Calendar Inbox Messaging Pricing Invite Friends HH Home Messaging Grouse Court …" at bounding box center [756, 392] width 1512 height 785
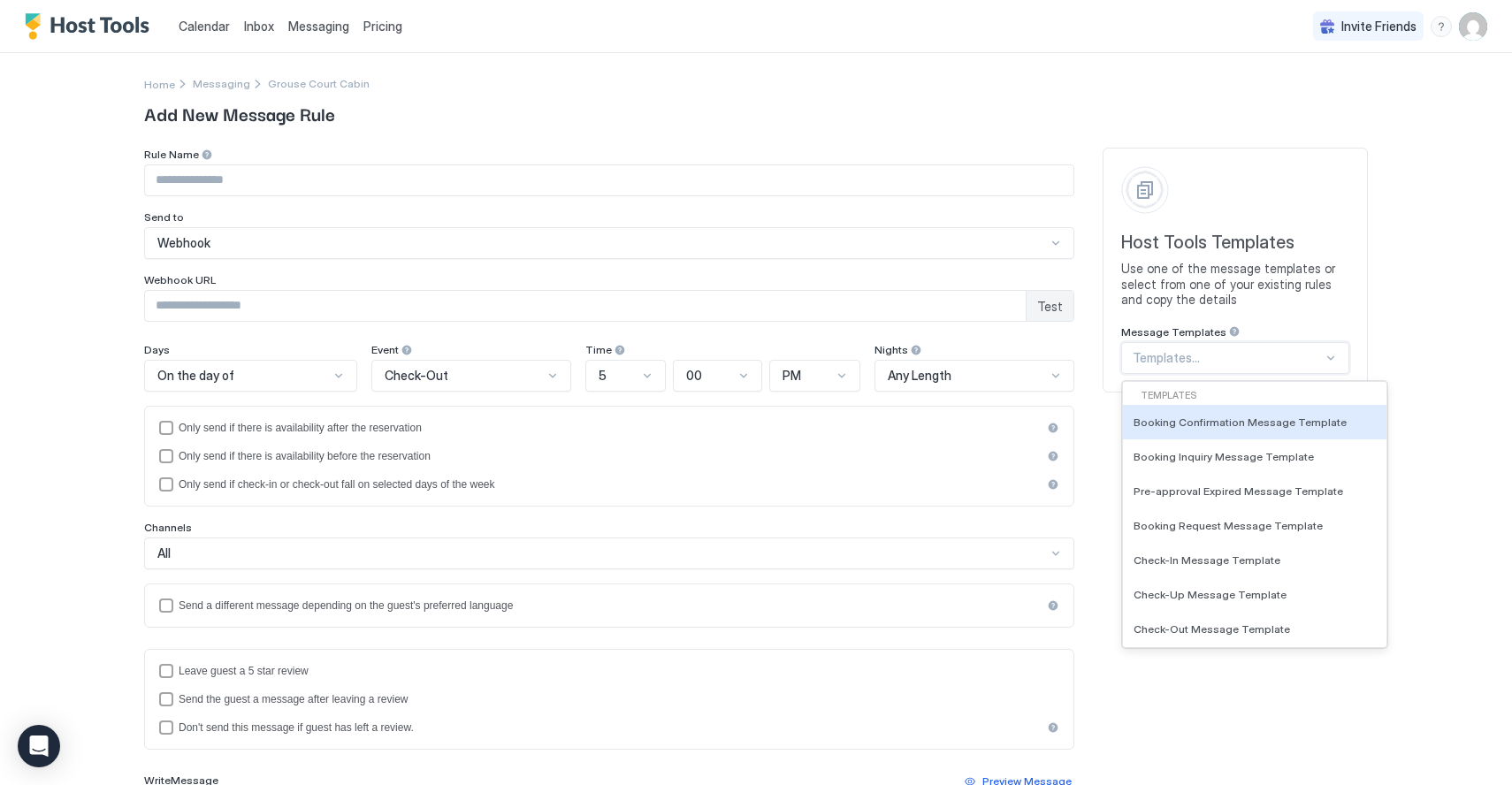
click at [1147, 358] on div at bounding box center [1228, 358] width 190 height 16
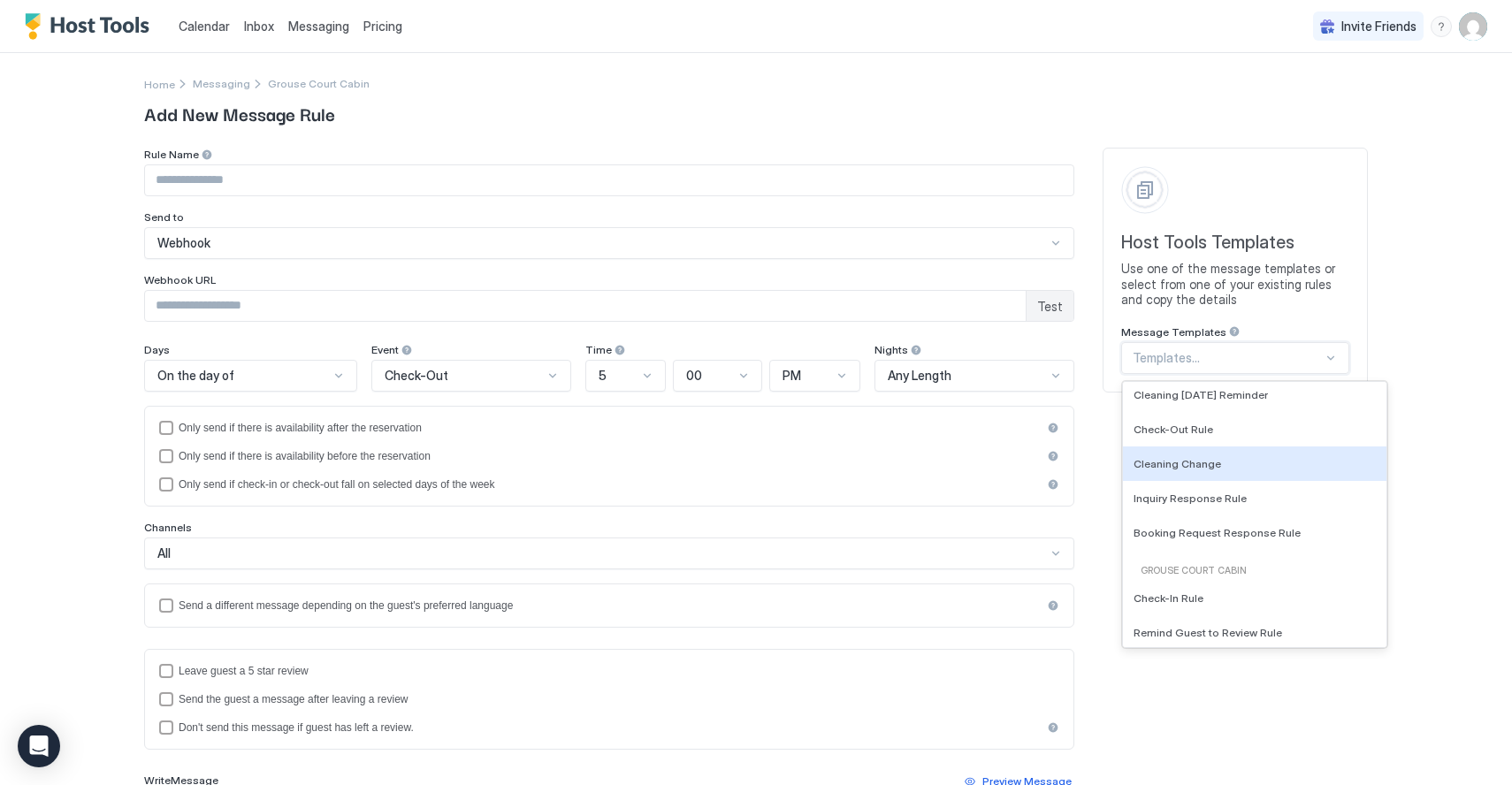
scroll to position [751, 0]
click at [1143, 485] on div "Inquiry Response Rule" at bounding box center [1255, 493] width 263 height 35
type input "**********"
type textarea "**********"
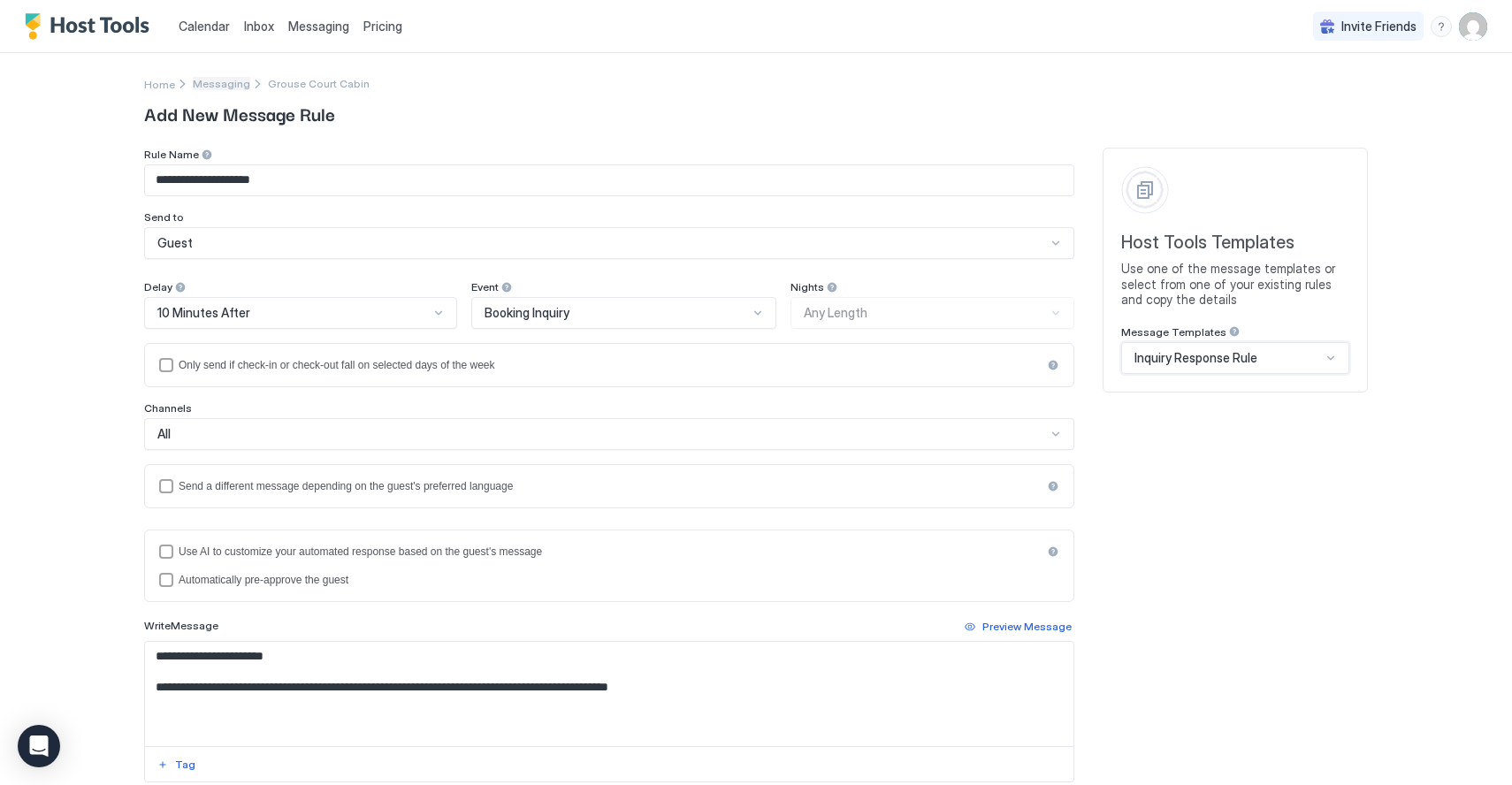
click at [228, 82] on span "Messaging" at bounding box center [222, 83] width 57 height 13
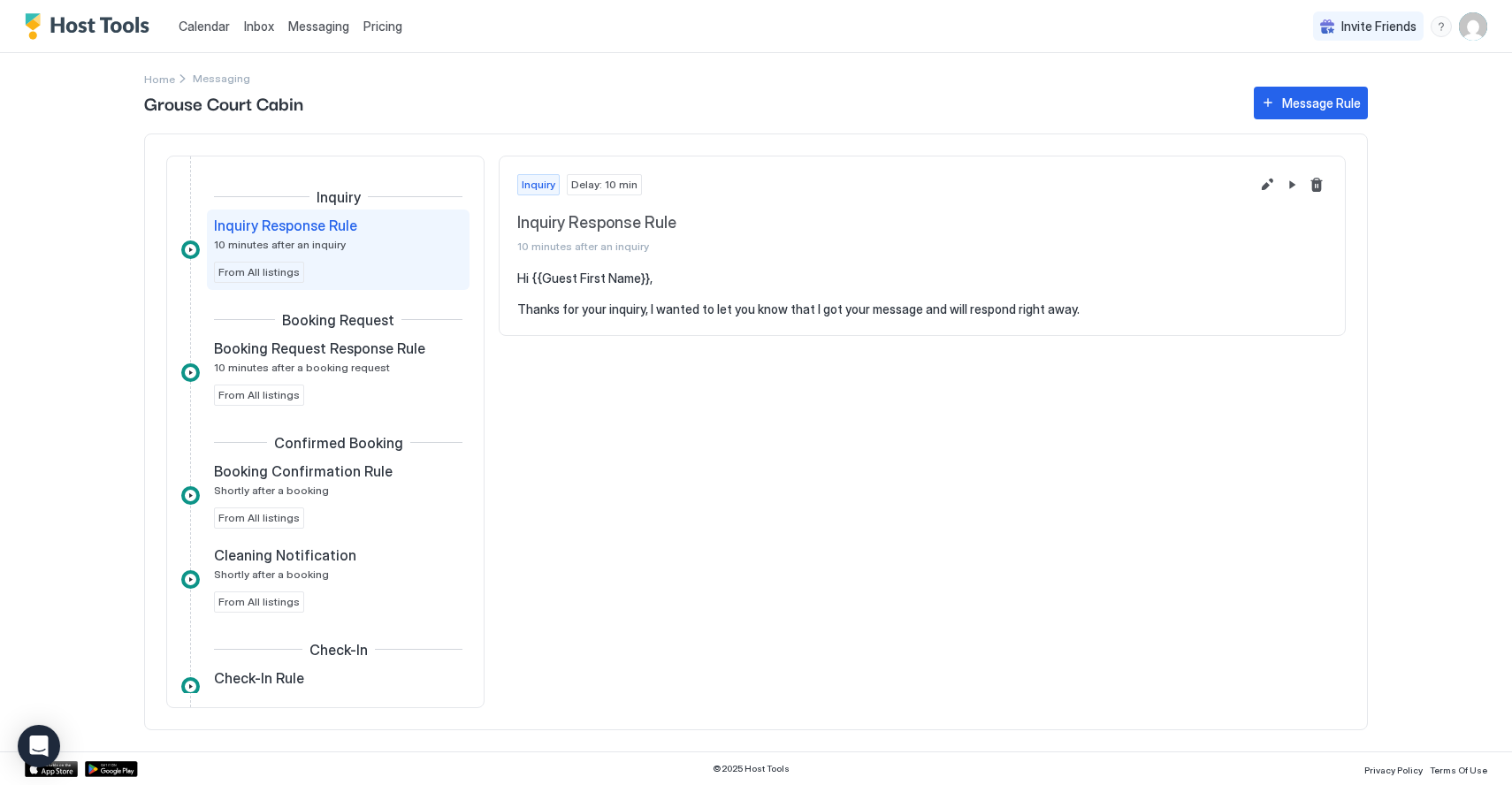
click at [562, 431] on div "Inquiry Delay: 10 min Inquiry Response Rule 10 minutes after an inquiry Hi {{Gu…" at bounding box center [922, 432] width 847 height 552
click at [27, 746] on div "Open Intercom Messenger" at bounding box center [39, 745] width 47 height 47
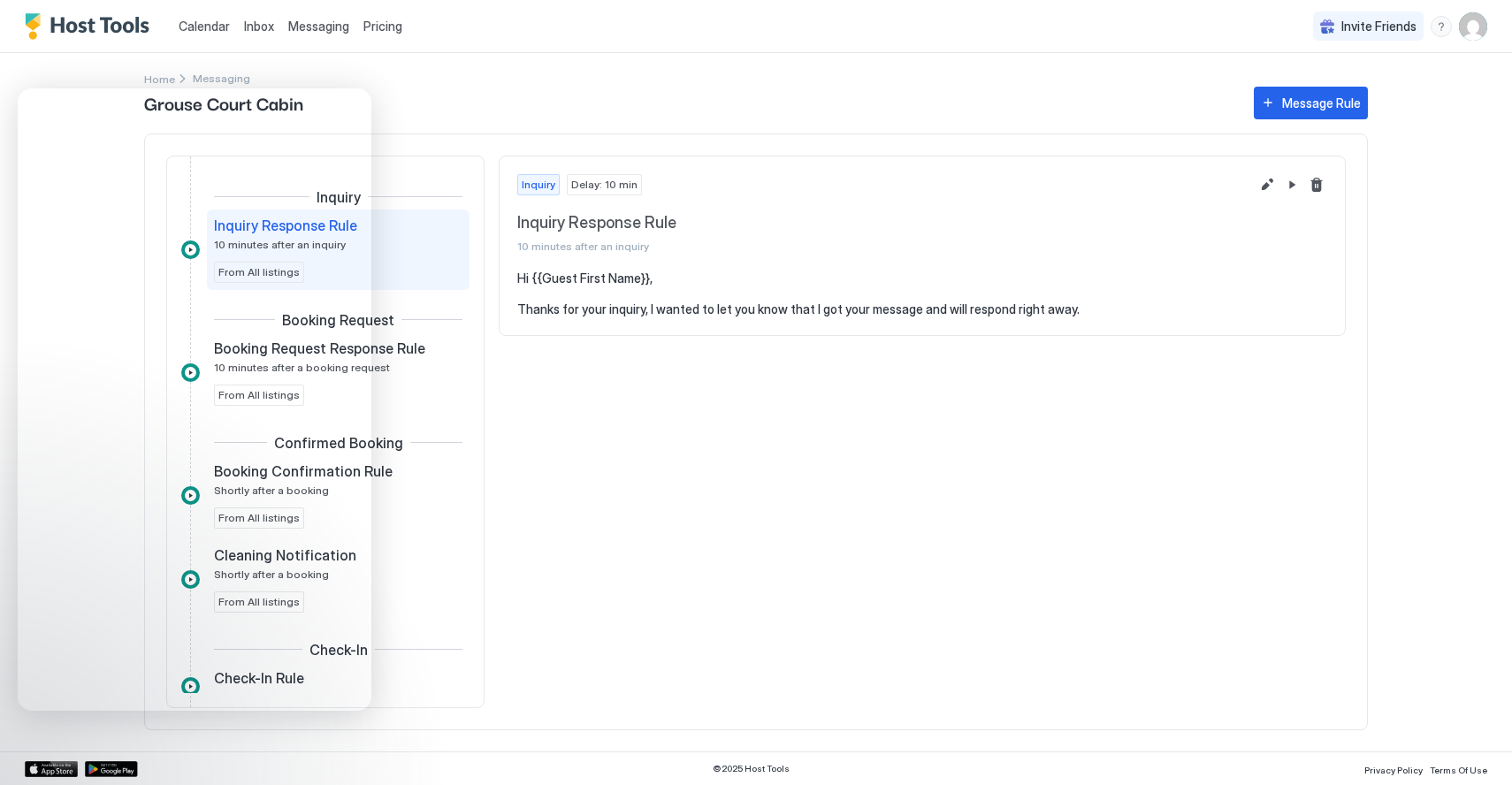
click at [423, 93] on span "Grouse Court Cabin" at bounding box center [690, 102] width 1092 height 27
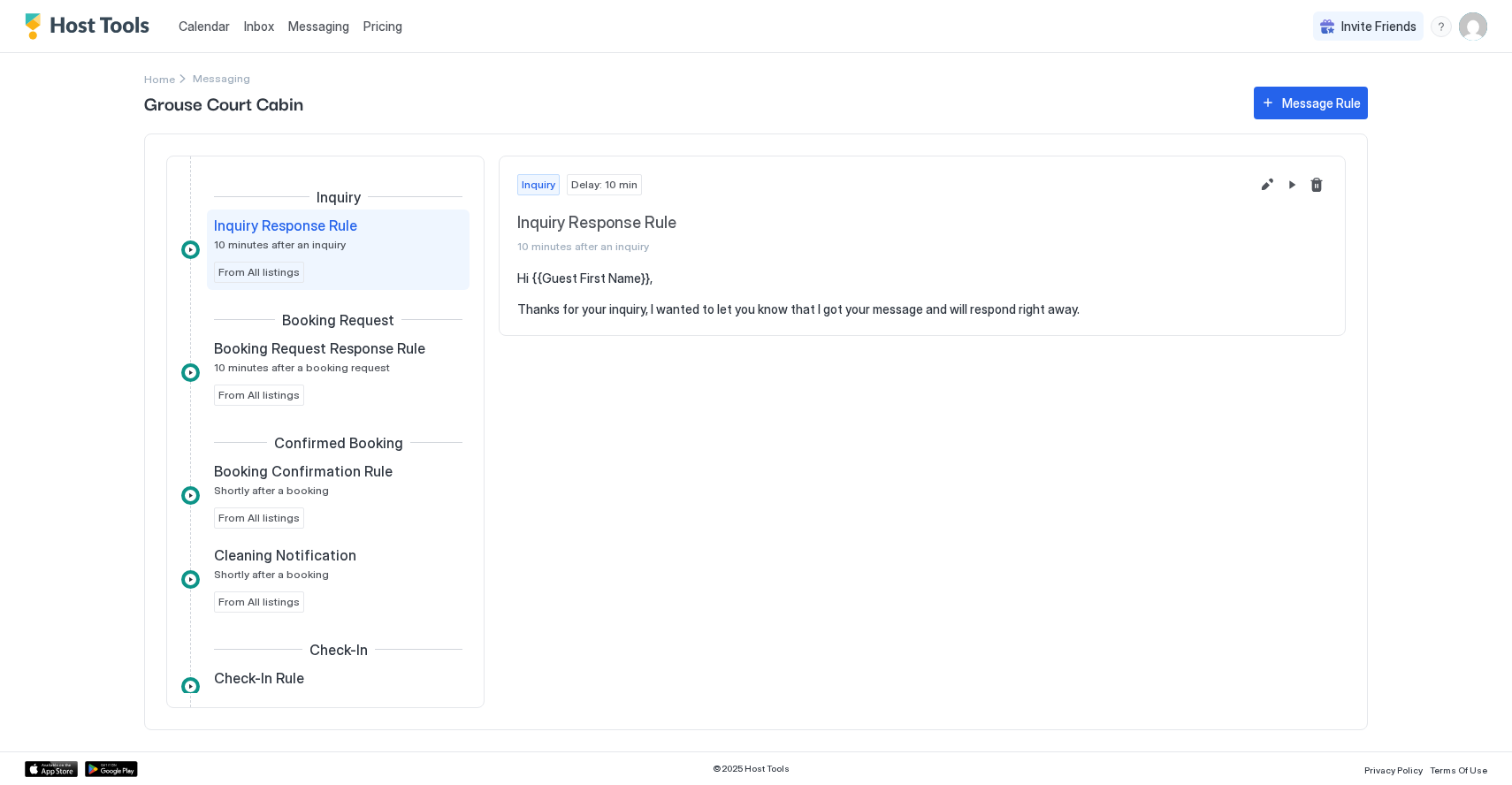
click at [384, 110] on span "Grouse Court Cabin" at bounding box center [690, 102] width 1092 height 27
click at [387, 31] on span "Pricing" at bounding box center [382, 27] width 39 height 16
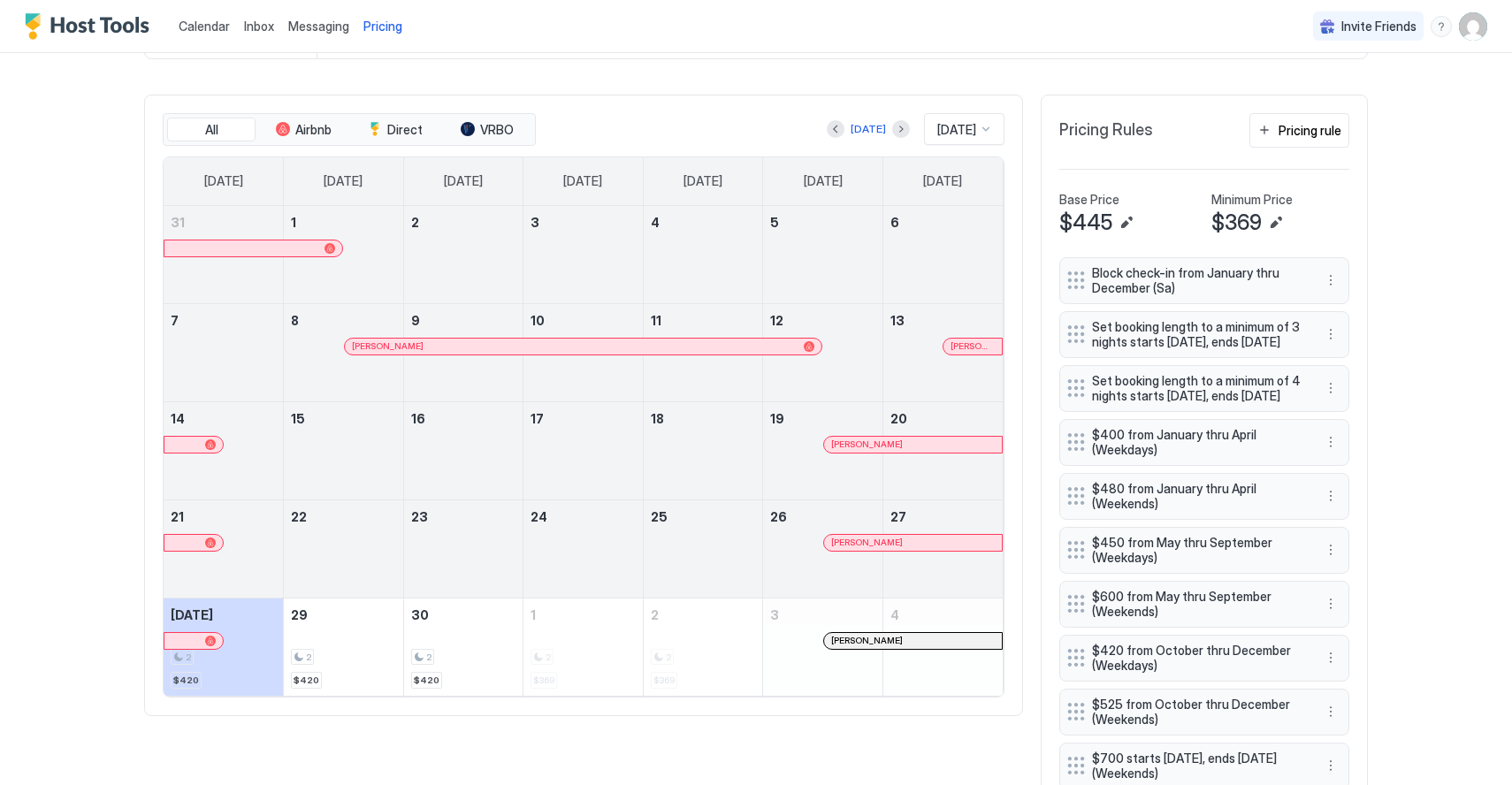
scroll to position [442, 0]
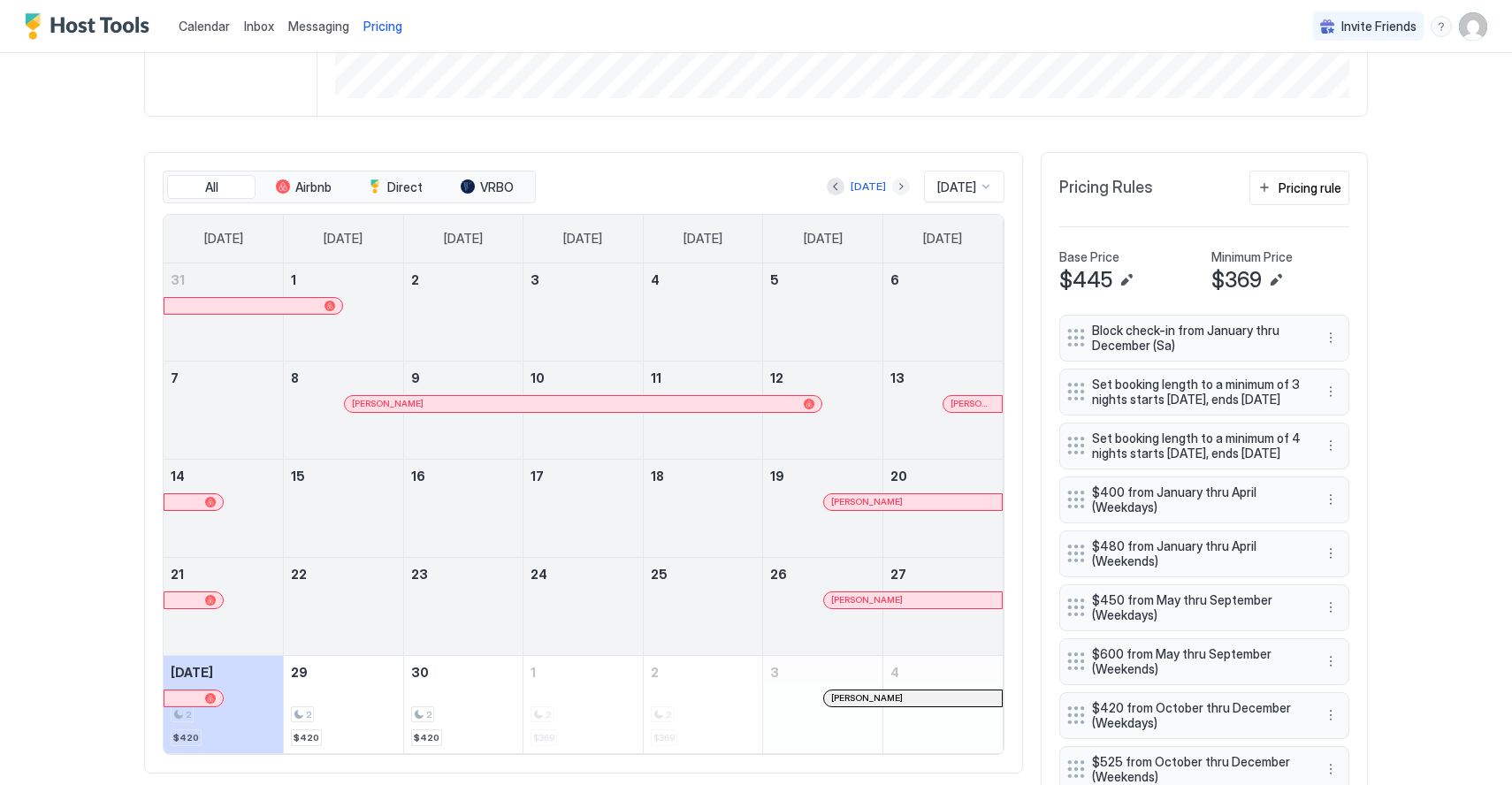
click at [892, 183] on button "Next month" at bounding box center [901, 186] width 18 height 18
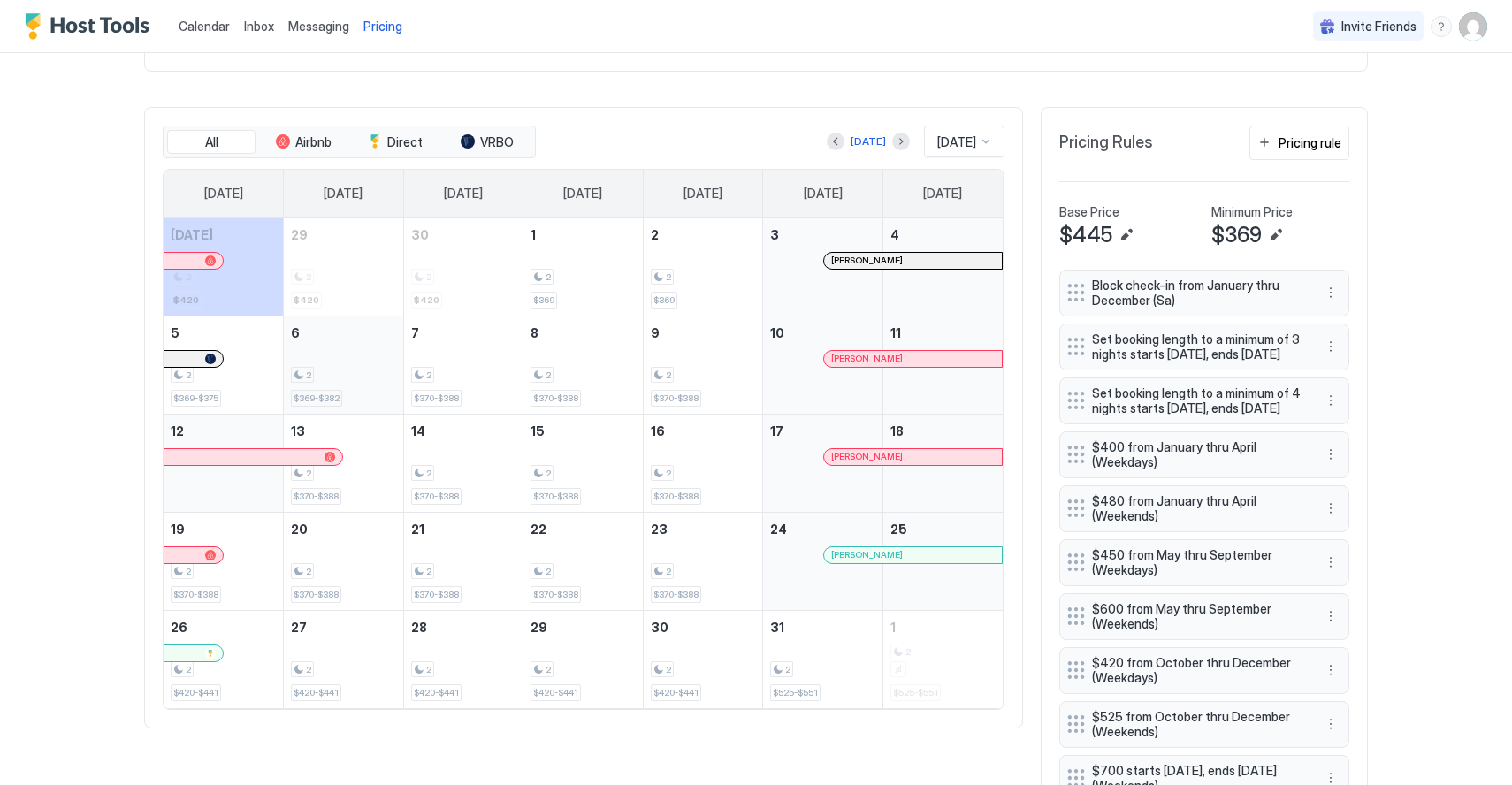
scroll to position [485, 0]
click at [892, 137] on button "Next month" at bounding box center [901, 143] width 18 height 18
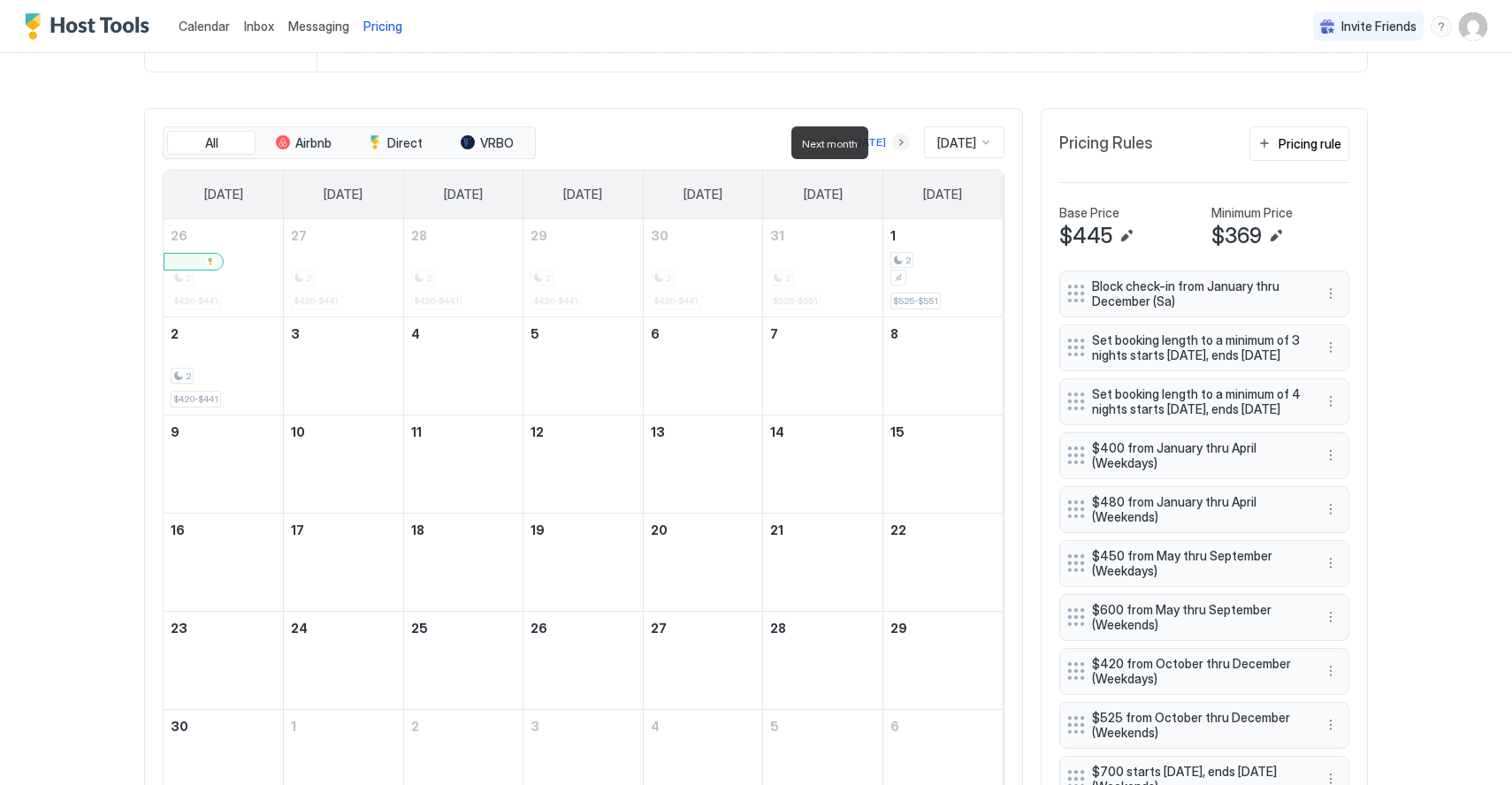
click at [892, 137] on button "Next month" at bounding box center [901, 143] width 18 height 18
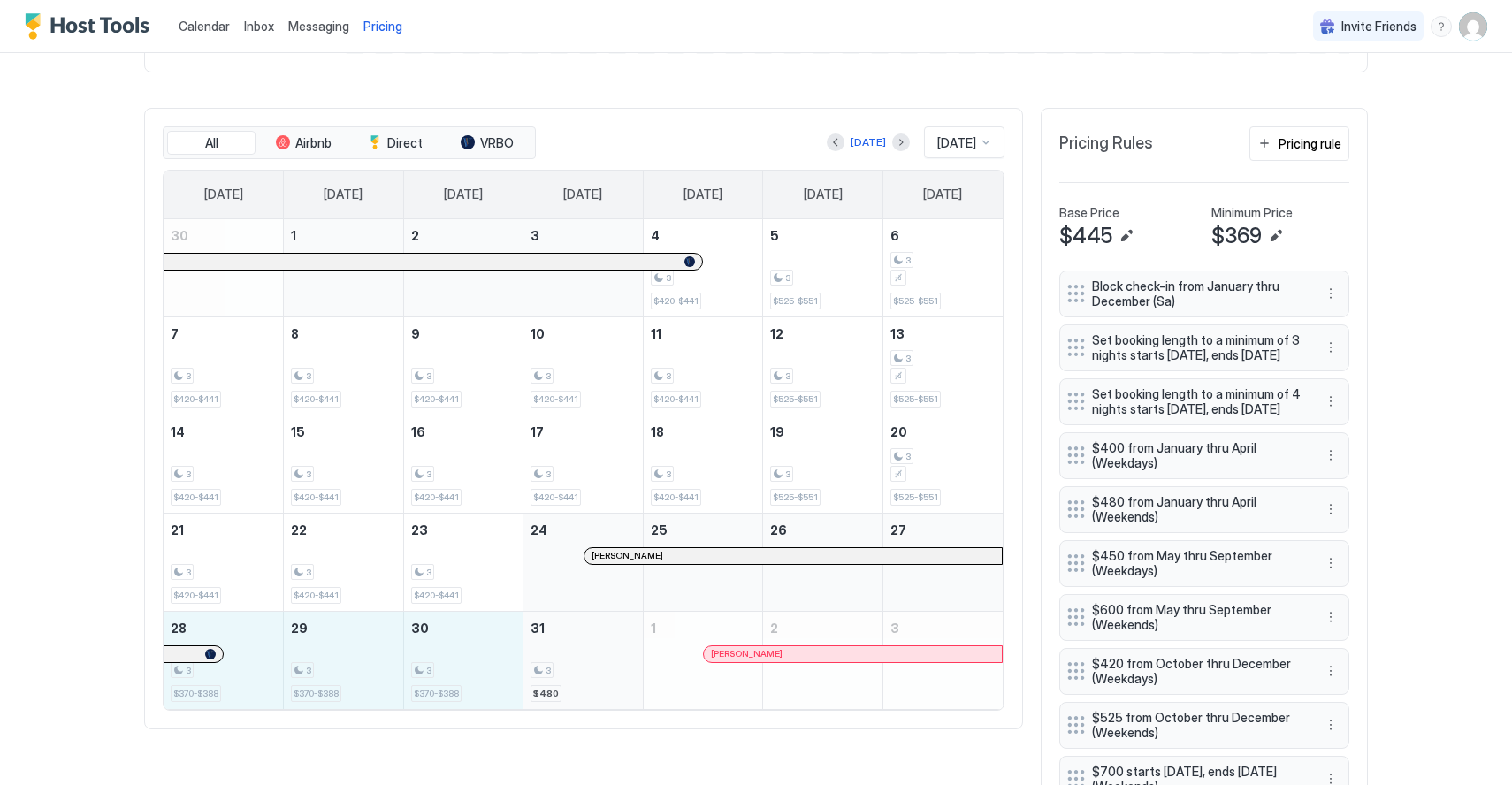
drag, startPoint x: 257, startPoint y: 639, endPoint x: 632, endPoint y: 649, distance: 375.1
click at [632, 649] on tr "28 3 $370-$388 29 3 $370-$388 30 3 $370-$388 31 3 $480 1 [PERSON_NAME] 2 3" at bounding box center [582, 659] width 839 height 98
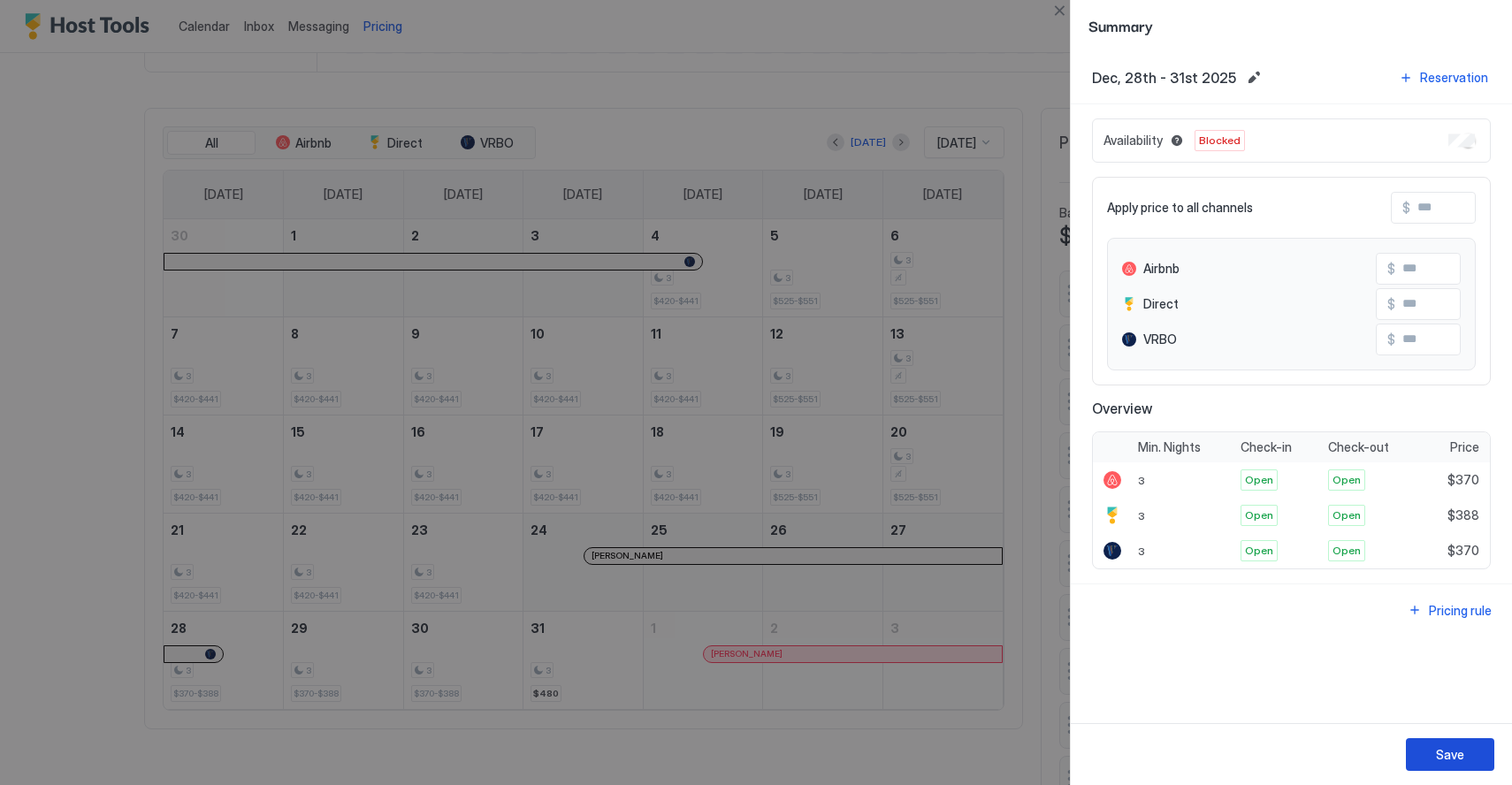
click at [1450, 759] on div "Save" at bounding box center [1450, 754] width 29 height 19
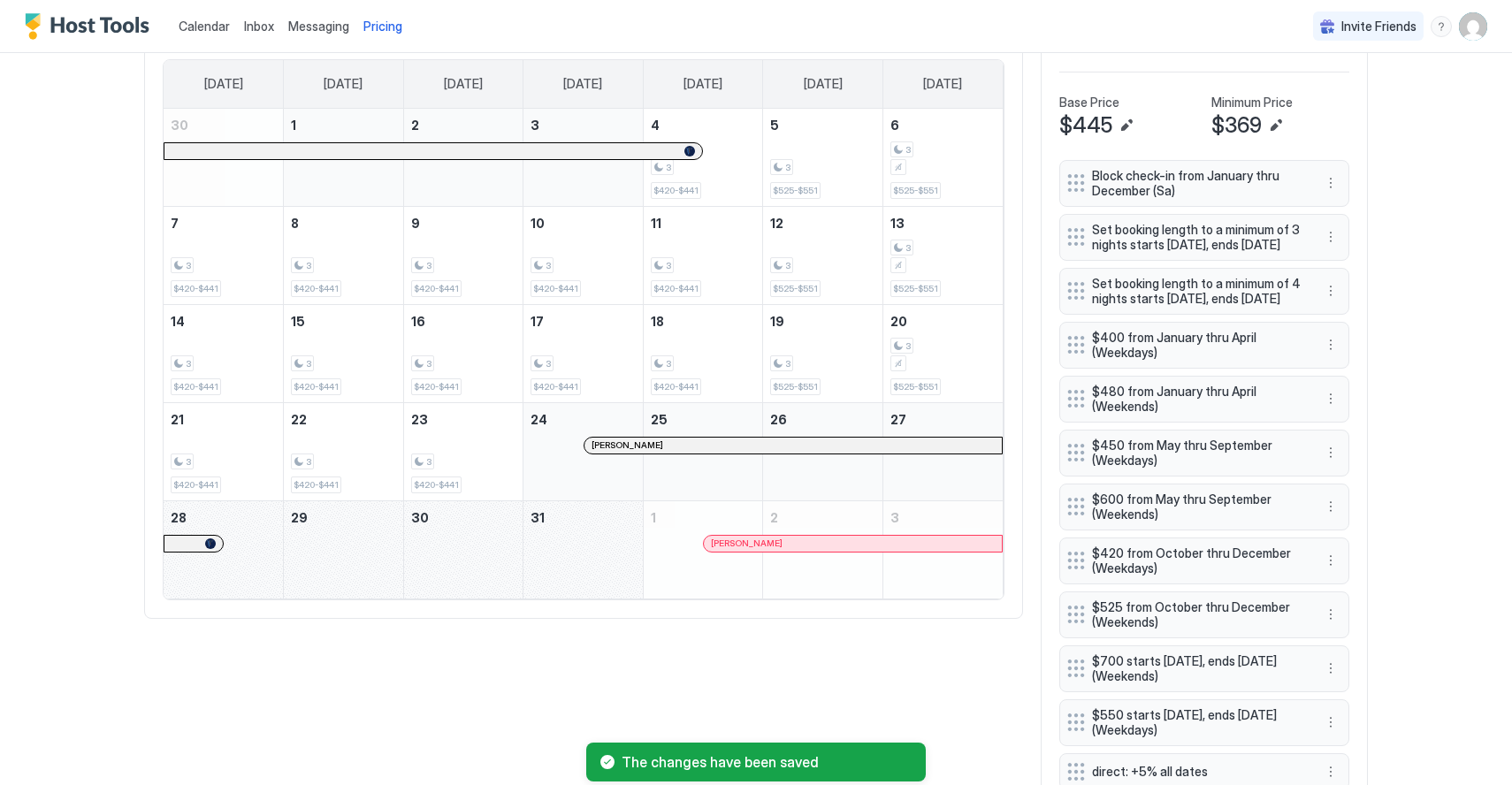
scroll to position [598, 0]
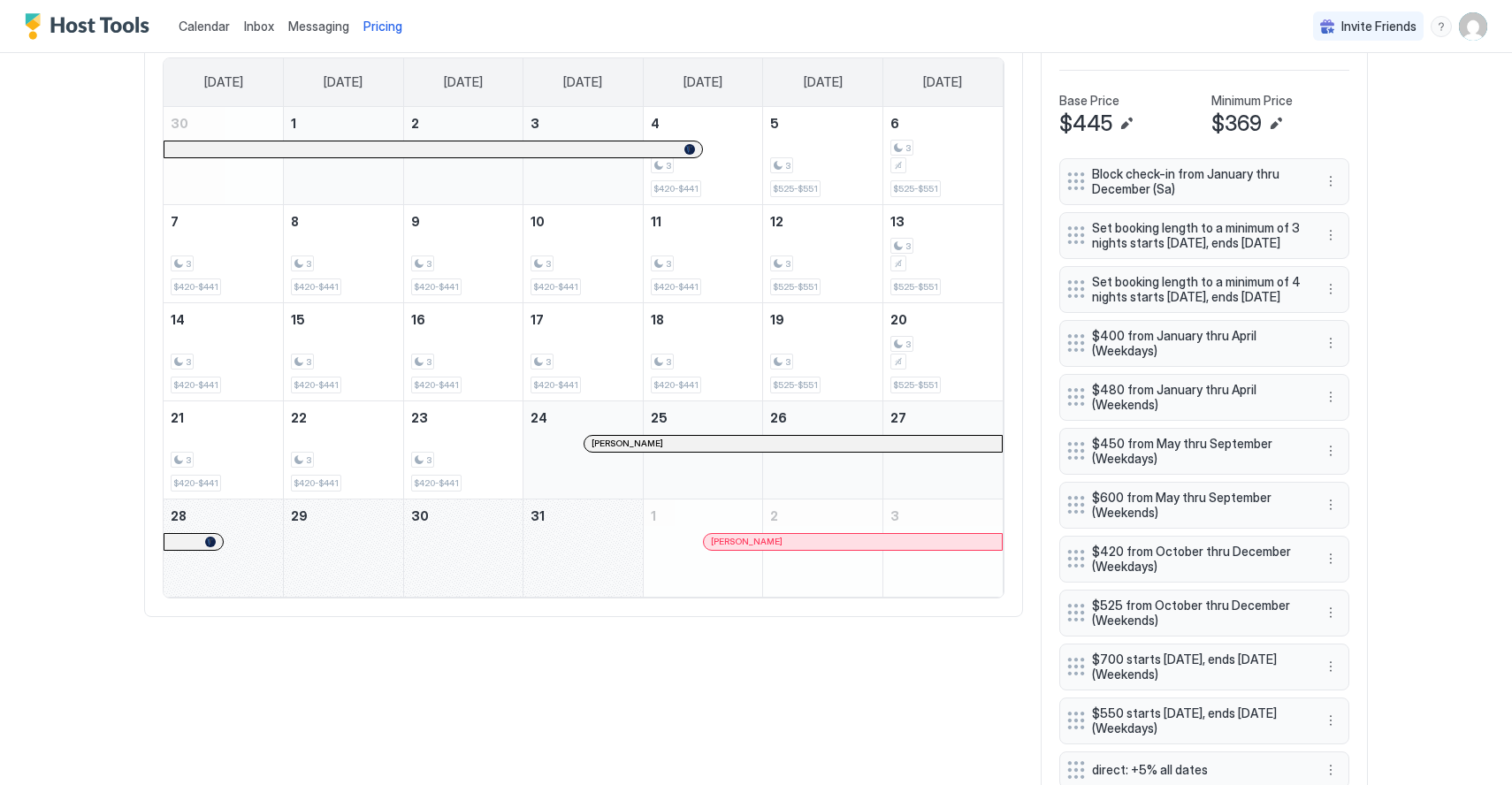
click at [667, 579] on div "[PERSON_NAME]" at bounding box center [703, 558] width 120 height 51
click at [689, 536] on div "[PERSON_NAME]" at bounding box center [703, 558] width 120 height 51
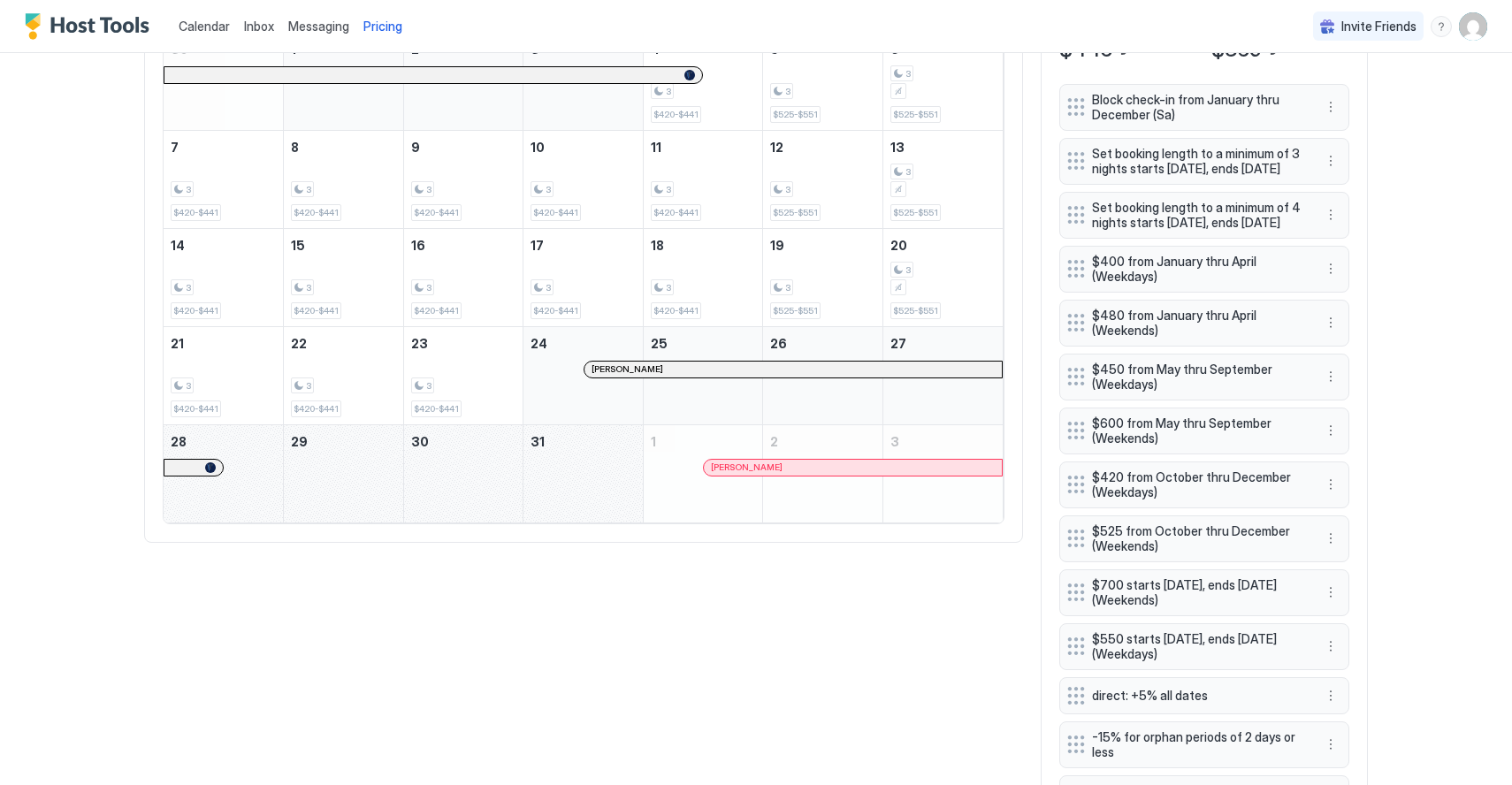
click at [579, 618] on div "All Airbnb Direct VRBO [DATE] [DATE] [DATE] [DATE] [DATE] [DATE] [DATE] [DATE] …" at bounding box center [756, 472] width 1224 height 1102
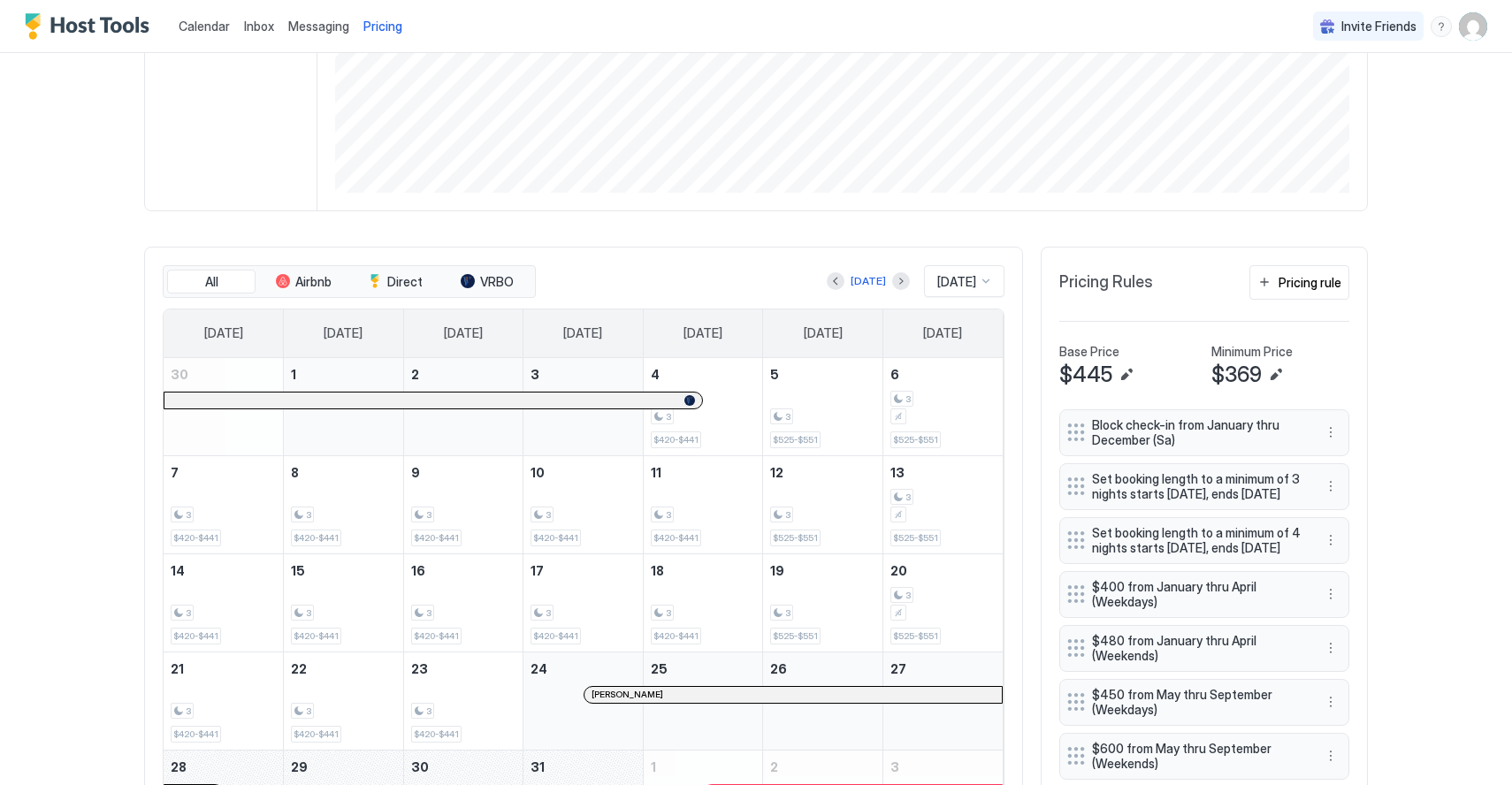
scroll to position [417, 0]
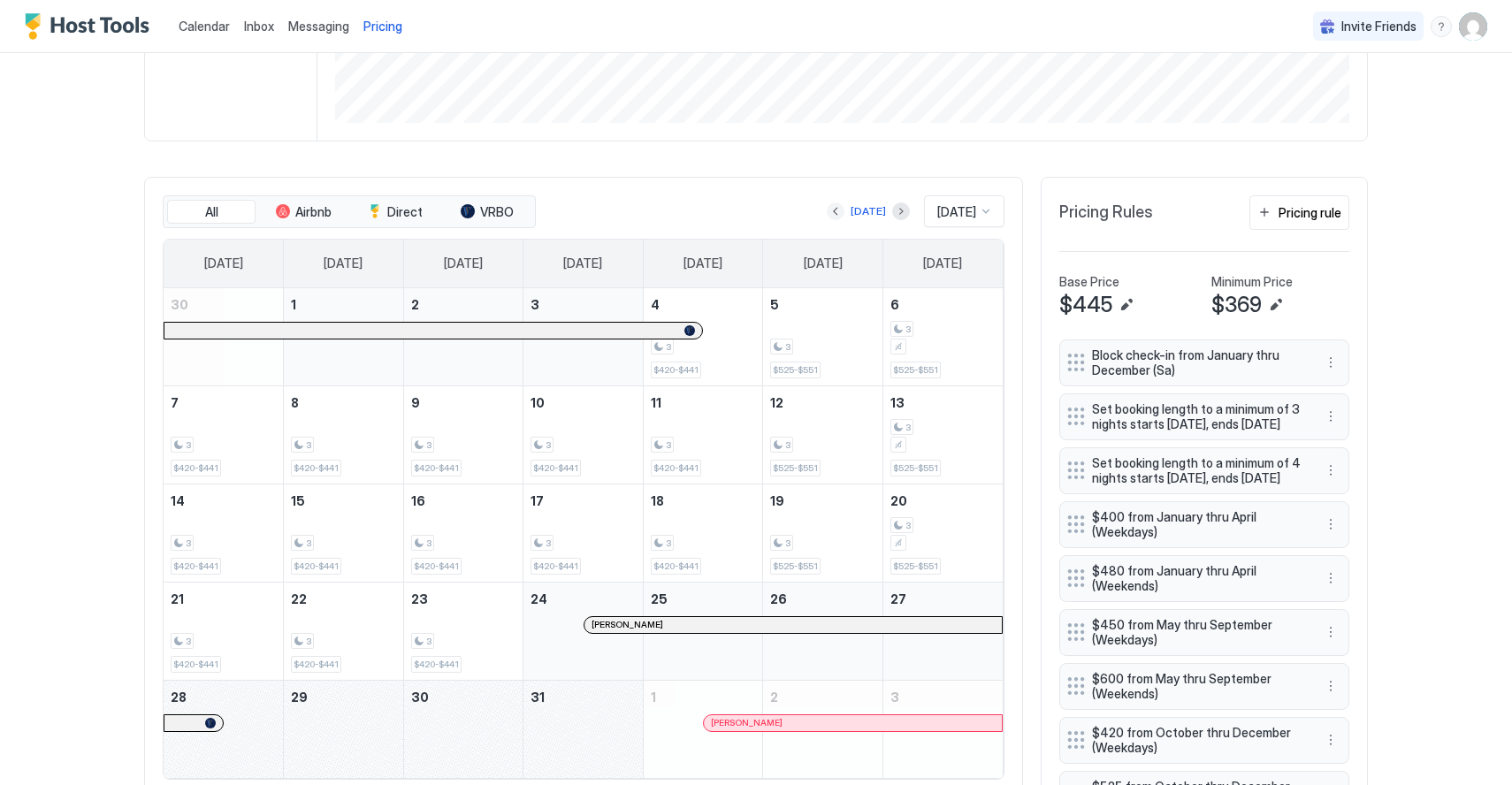
click at [827, 215] on button "Previous month" at bounding box center [836, 211] width 18 height 18
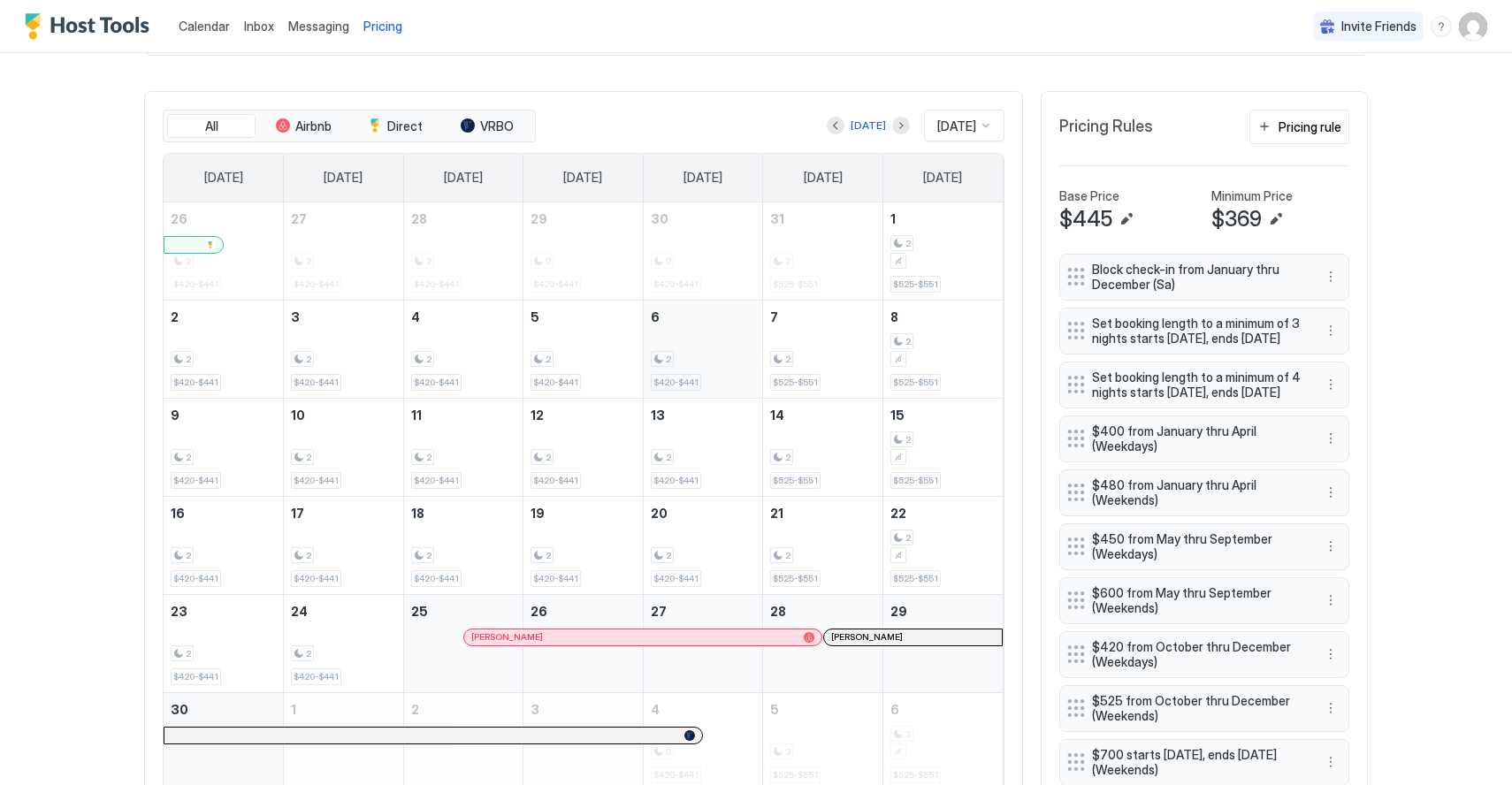
scroll to position [499, 0]
click at [830, 126] on button "Previous month" at bounding box center [836, 129] width 18 height 18
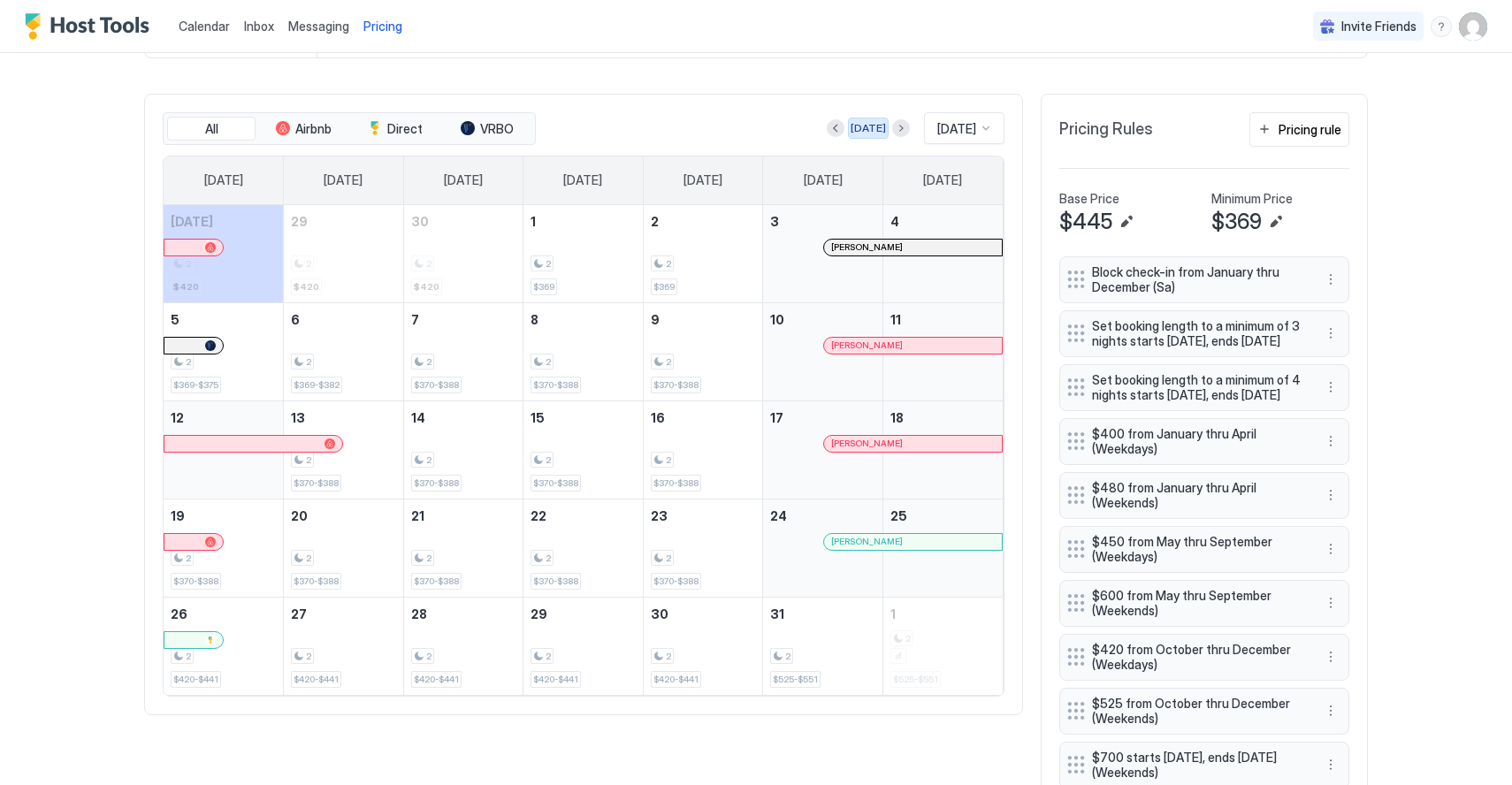
click at [853, 128] on div "[DATE]" at bounding box center [868, 128] width 36 height 16
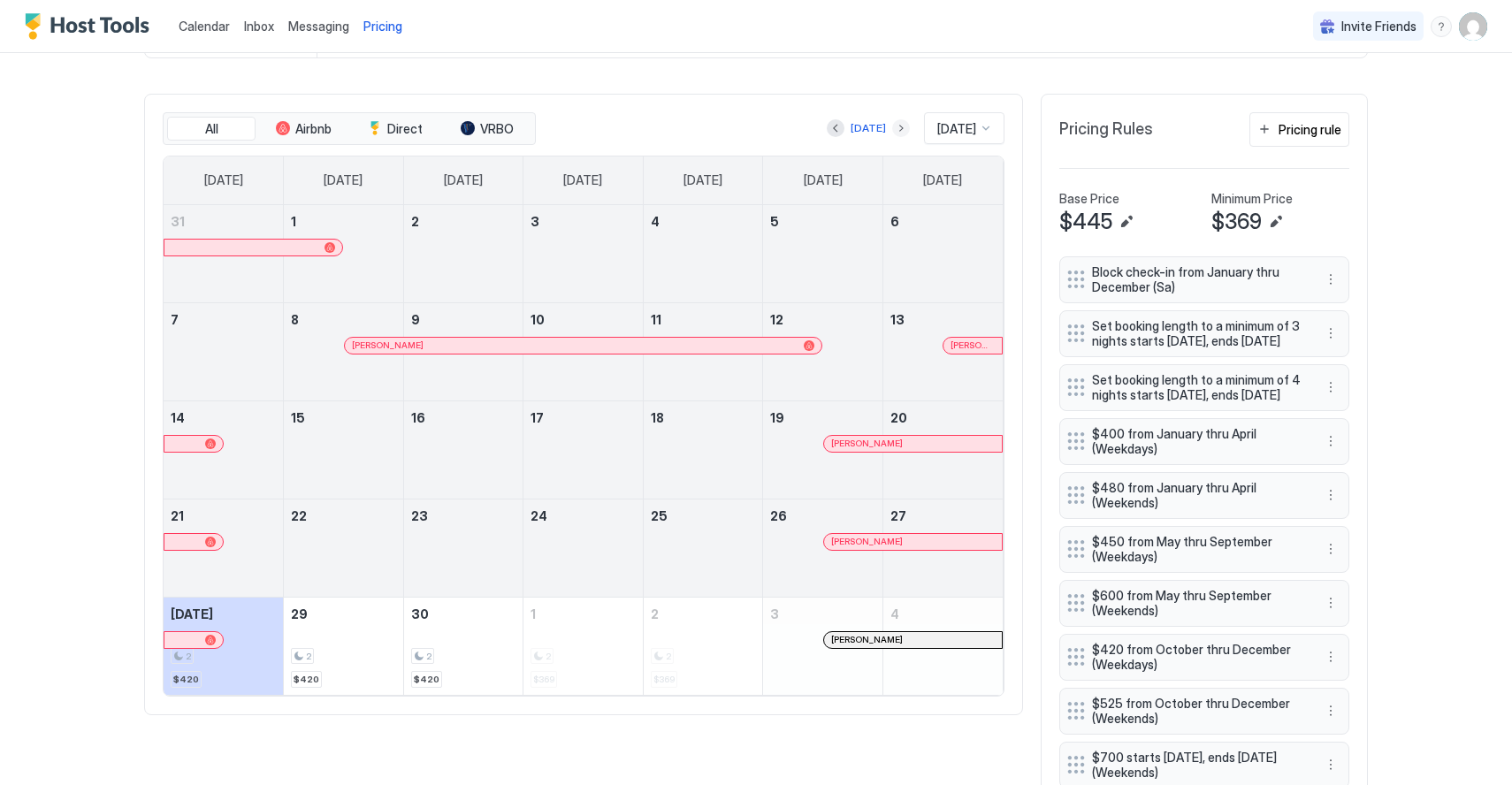
click at [892, 130] on button "Next month" at bounding box center [901, 129] width 18 height 18
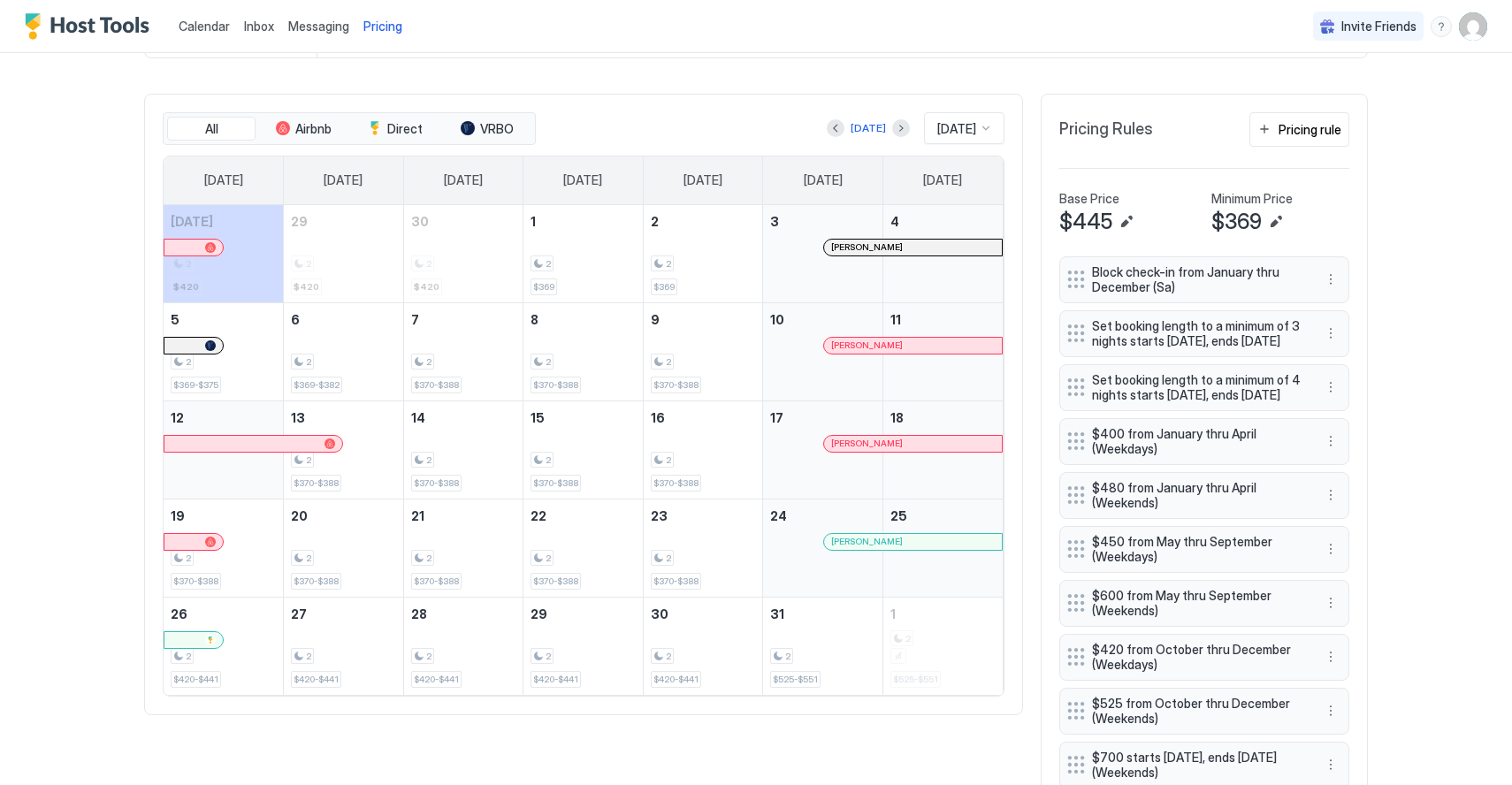
scroll to position [505, 0]
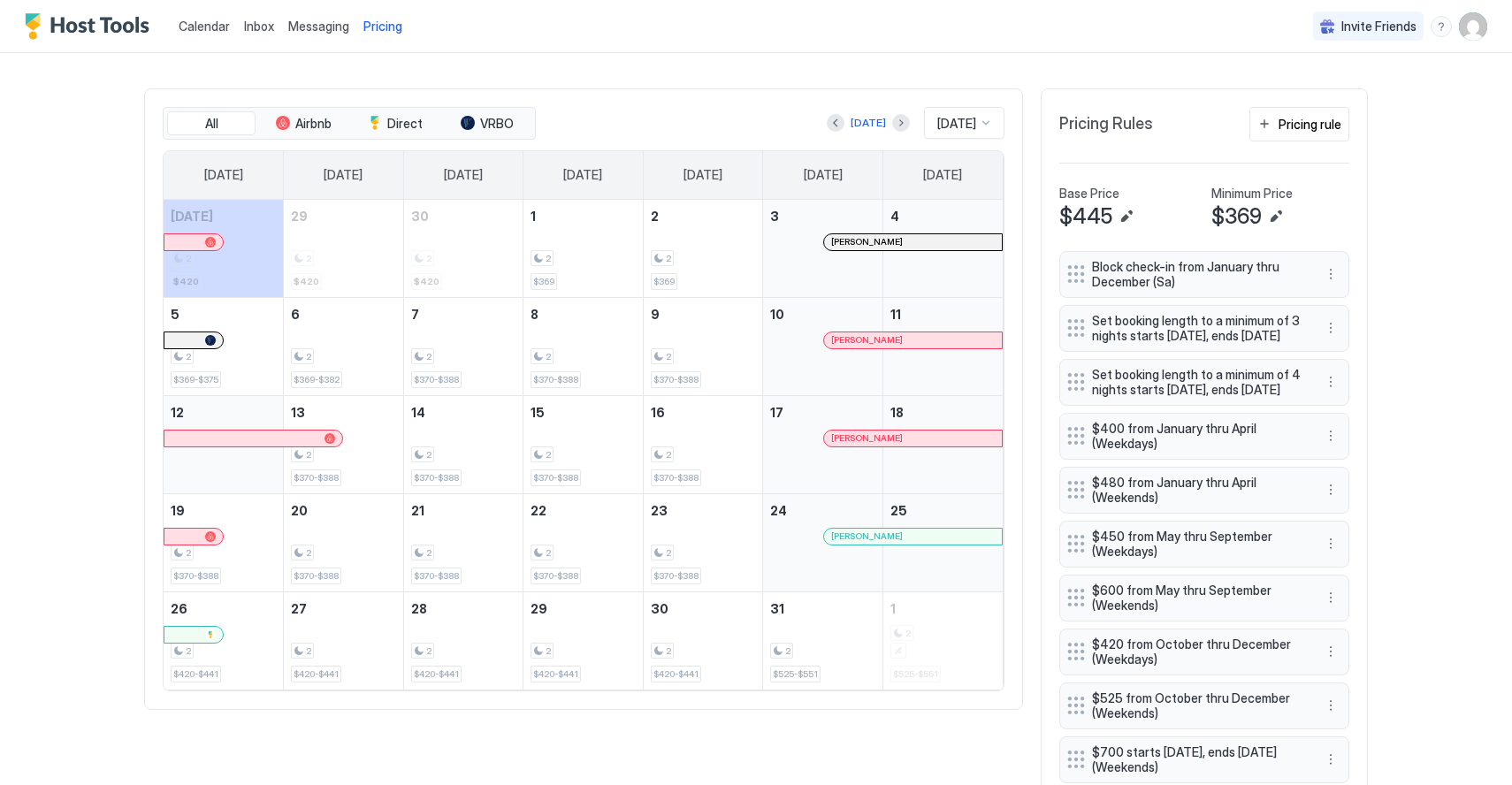
click at [16, 554] on div "Calendar Inbox Messaging Pricing Invite Friends HH Home Pricing Grouse Court Ca…" at bounding box center [756, 392] width 1512 height 785
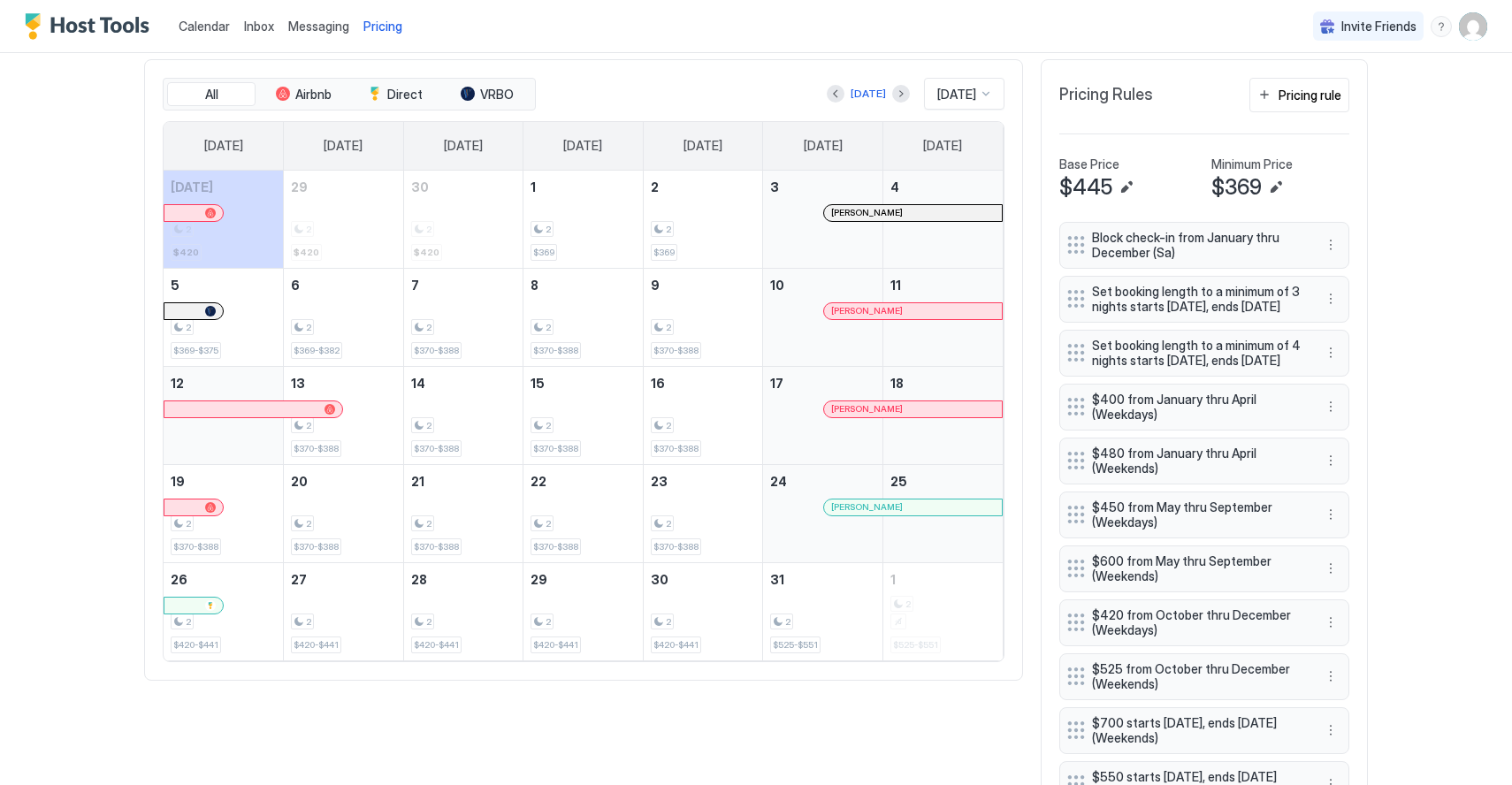
scroll to position [533, 0]
